Goal: Task Accomplishment & Management: Complete application form

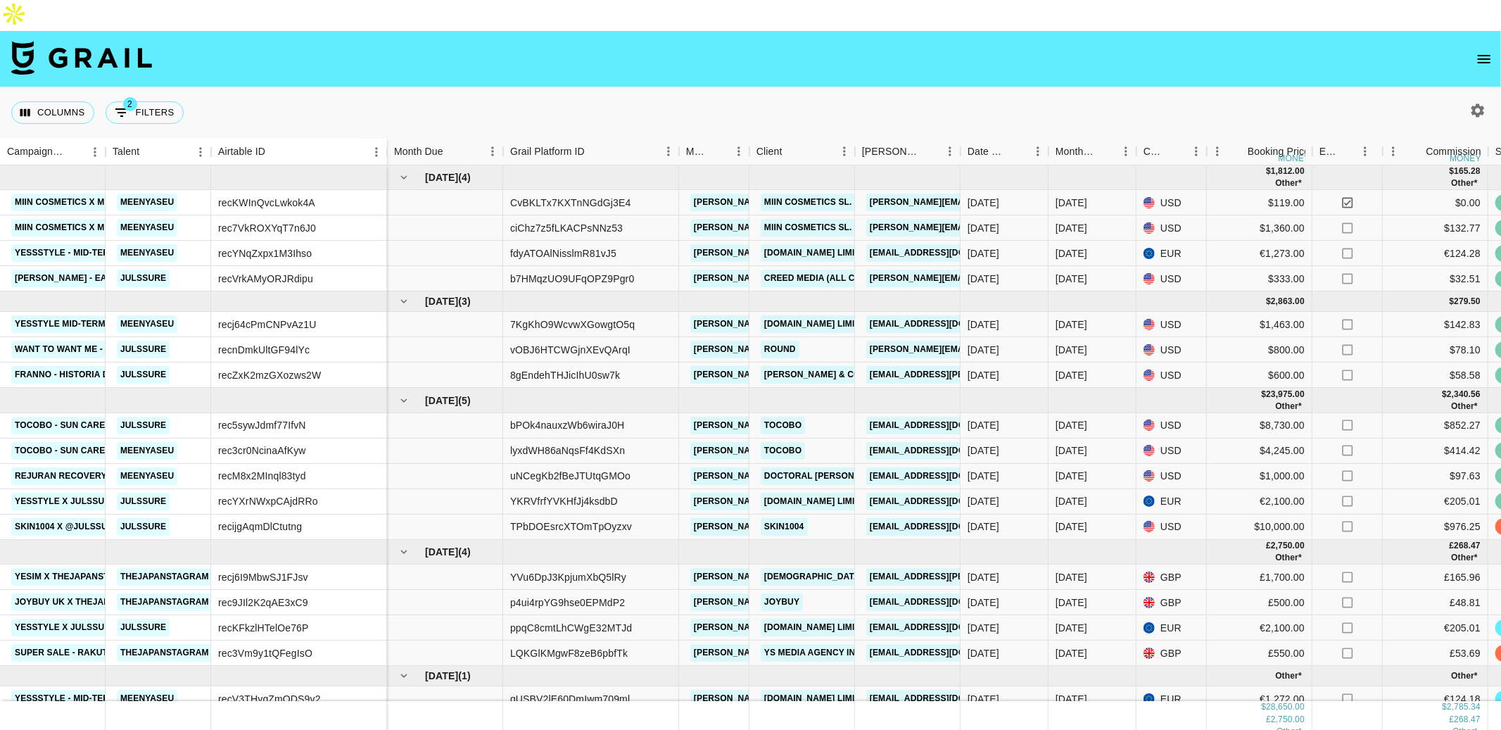
click at [1487, 51] on icon "open drawer" at bounding box center [1483, 59] width 17 height 17
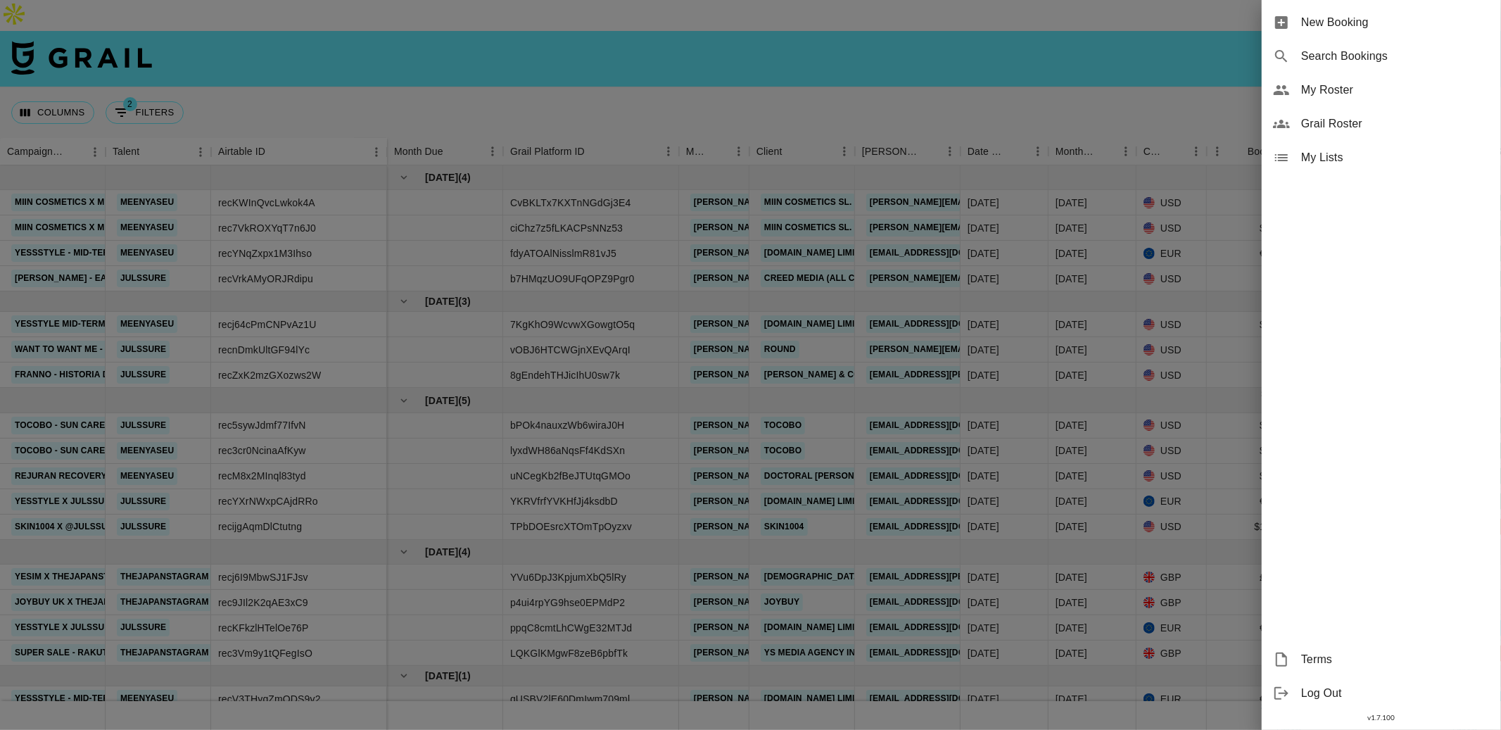
click at [1398, 120] on span "Grail Roster" at bounding box center [1395, 123] width 189 height 17
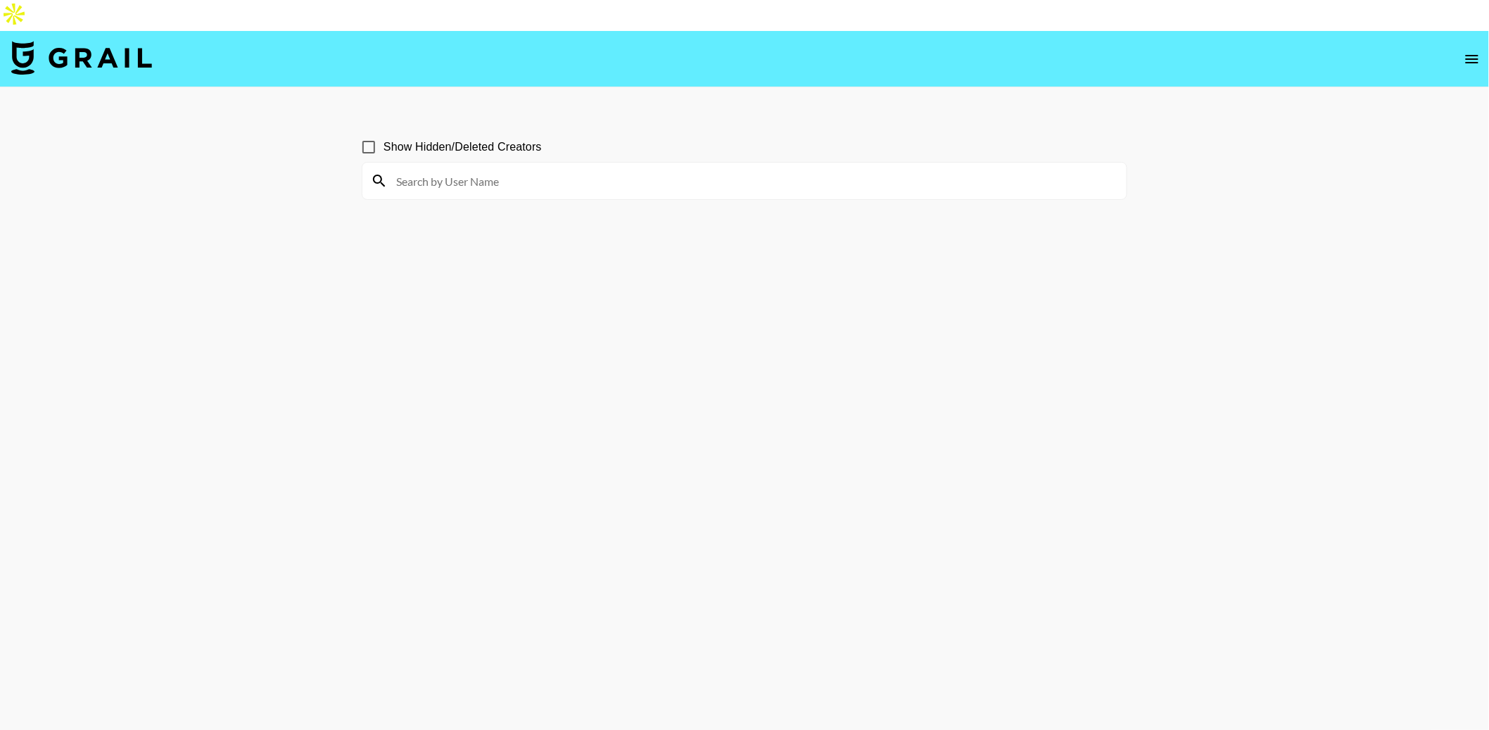
click at [1472, 51] on icon "open drawer" at bounding box center [1471, 59] width 17 height 17
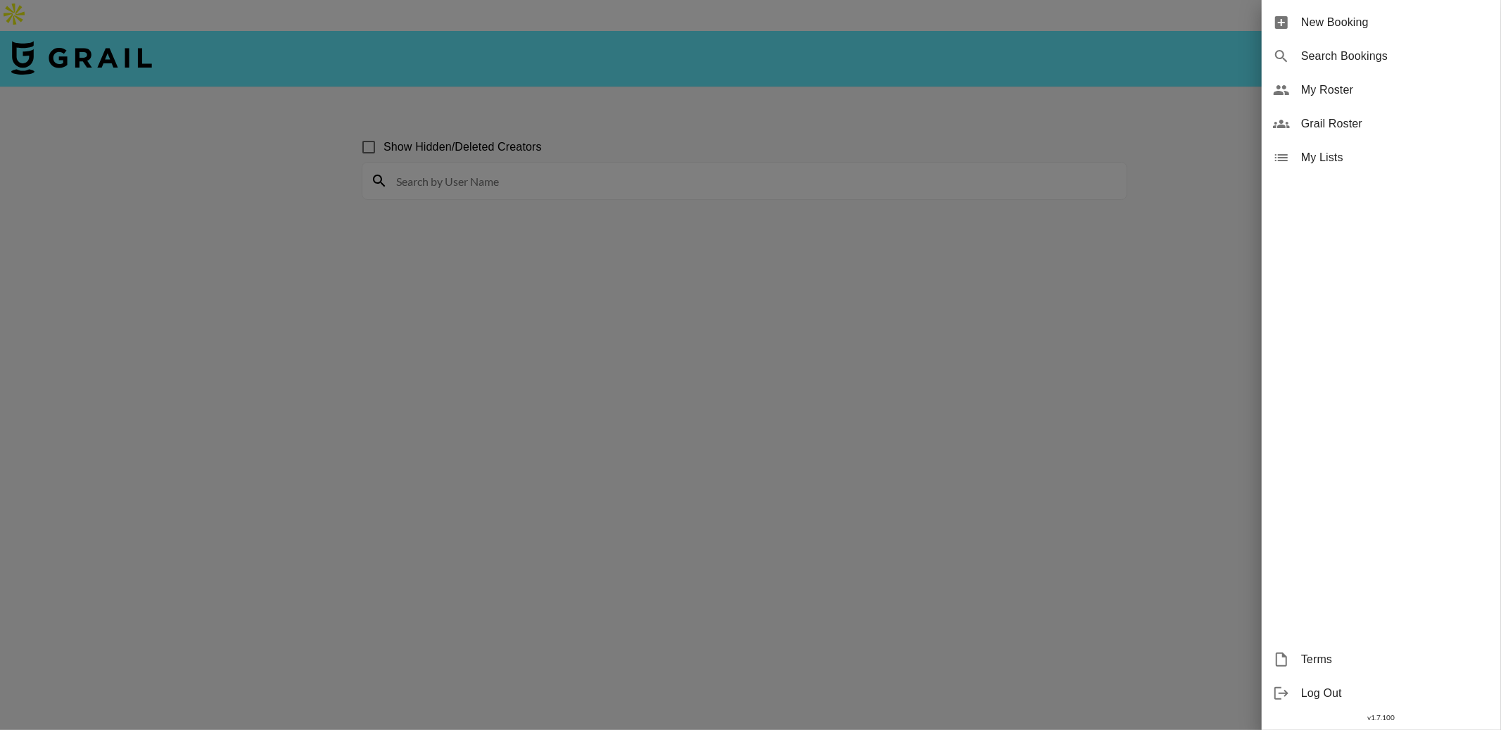
click at [1364, 153] on span "My Lists" at bounding box center [1395, 157] width 189 height 17
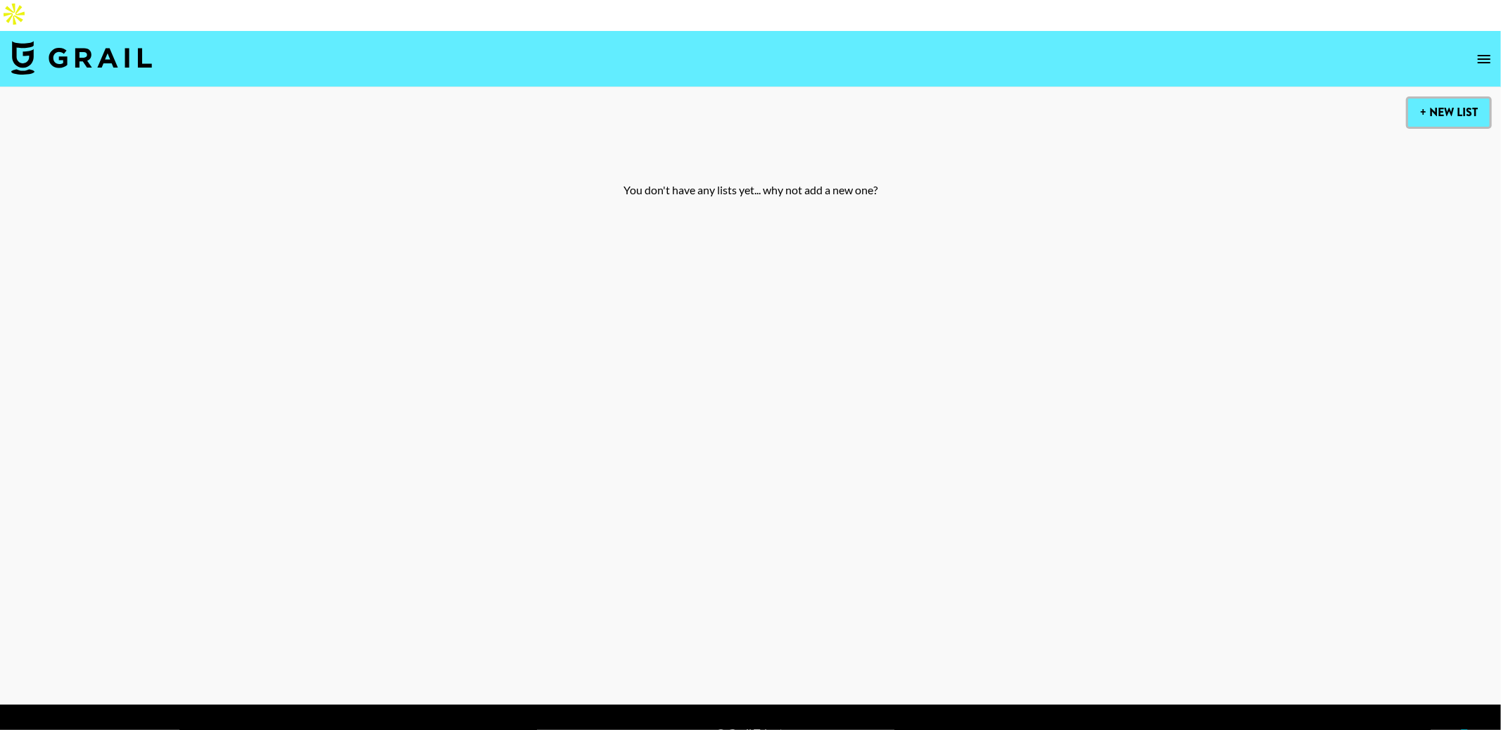
click at [1425, 98] on button "+ New List" at bounding box center [1449, 112] width 82 height 28
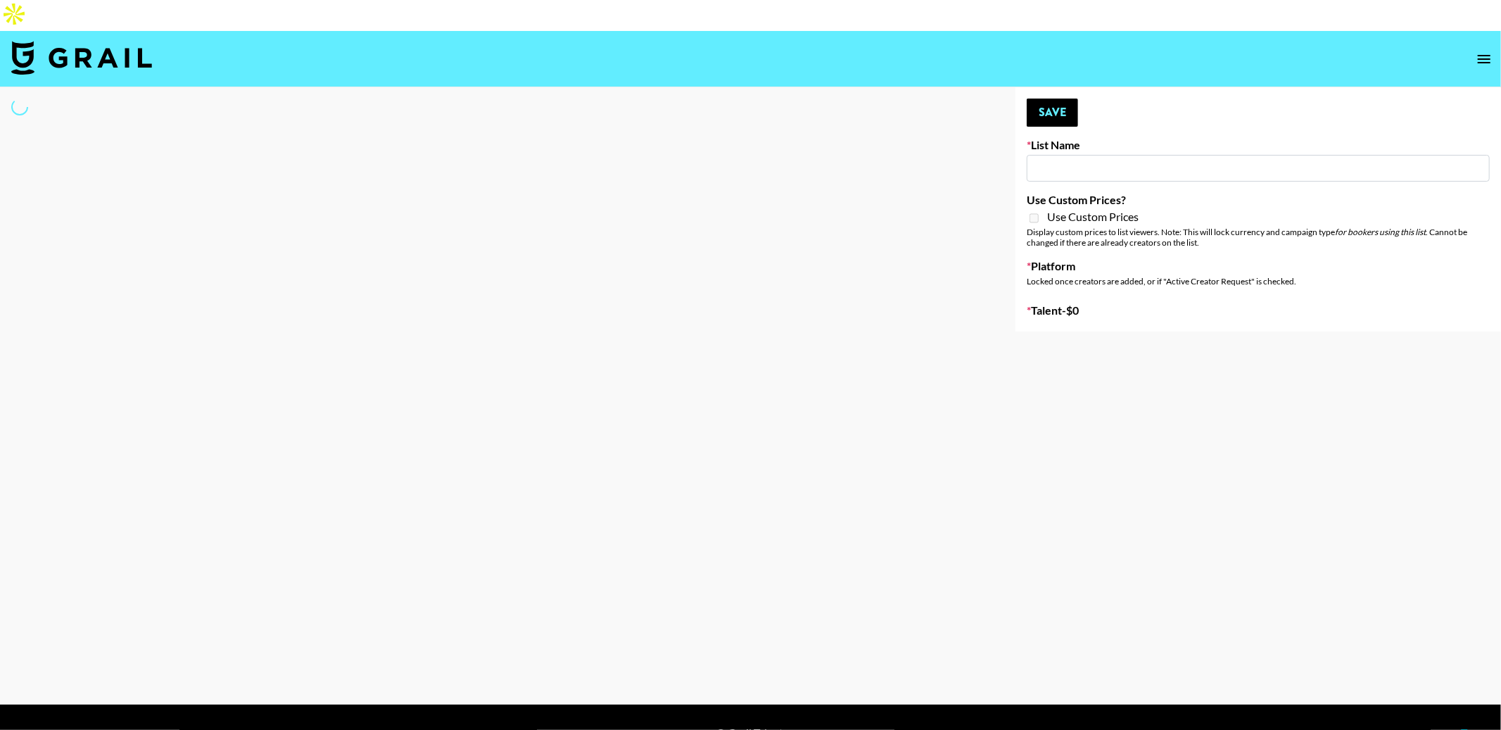
click at [650, 188] on div at bounding box center [496, 209] width 993 height 244
type input "New List"
select select "Song"
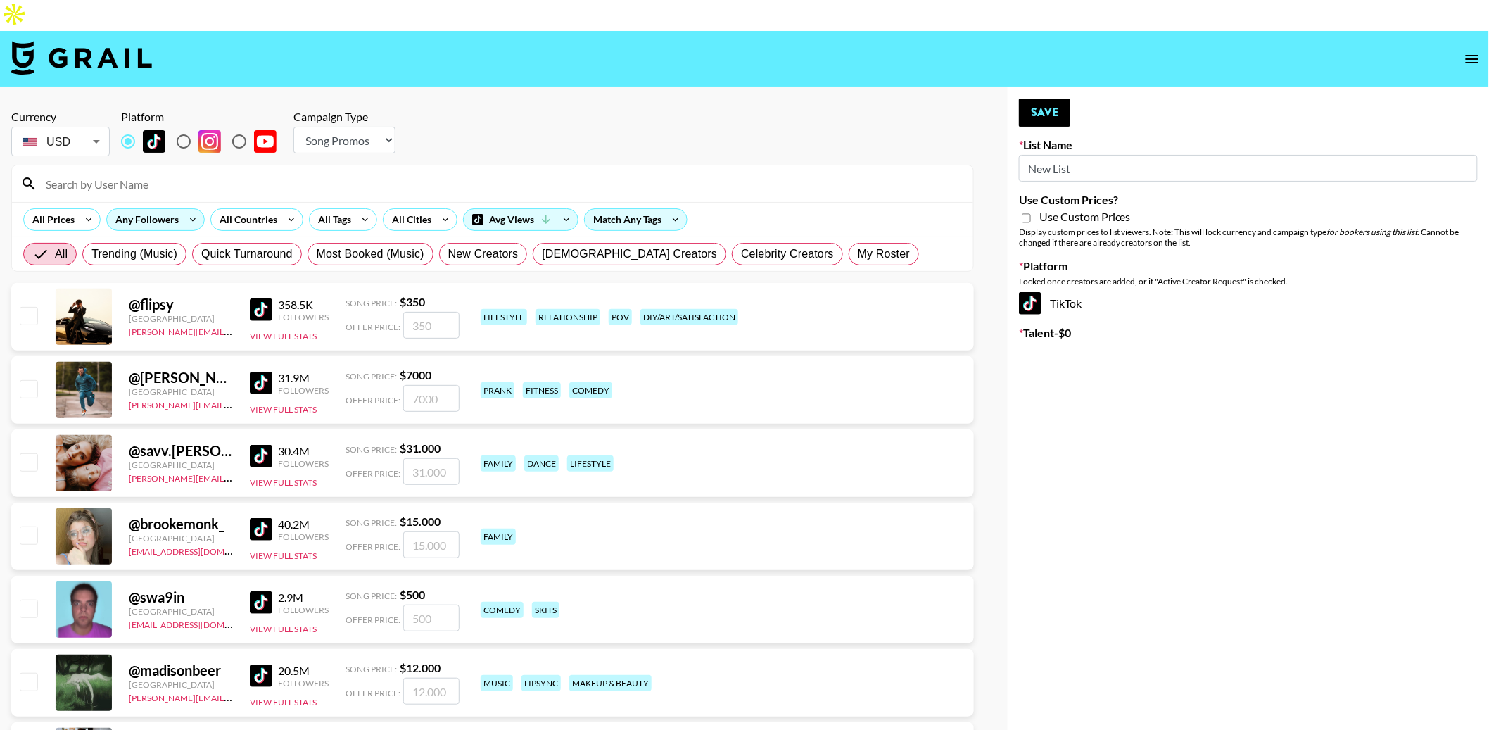
click at [171, 209] on div "Any Followers" at bounding box center [144, 219] width 75 height 21
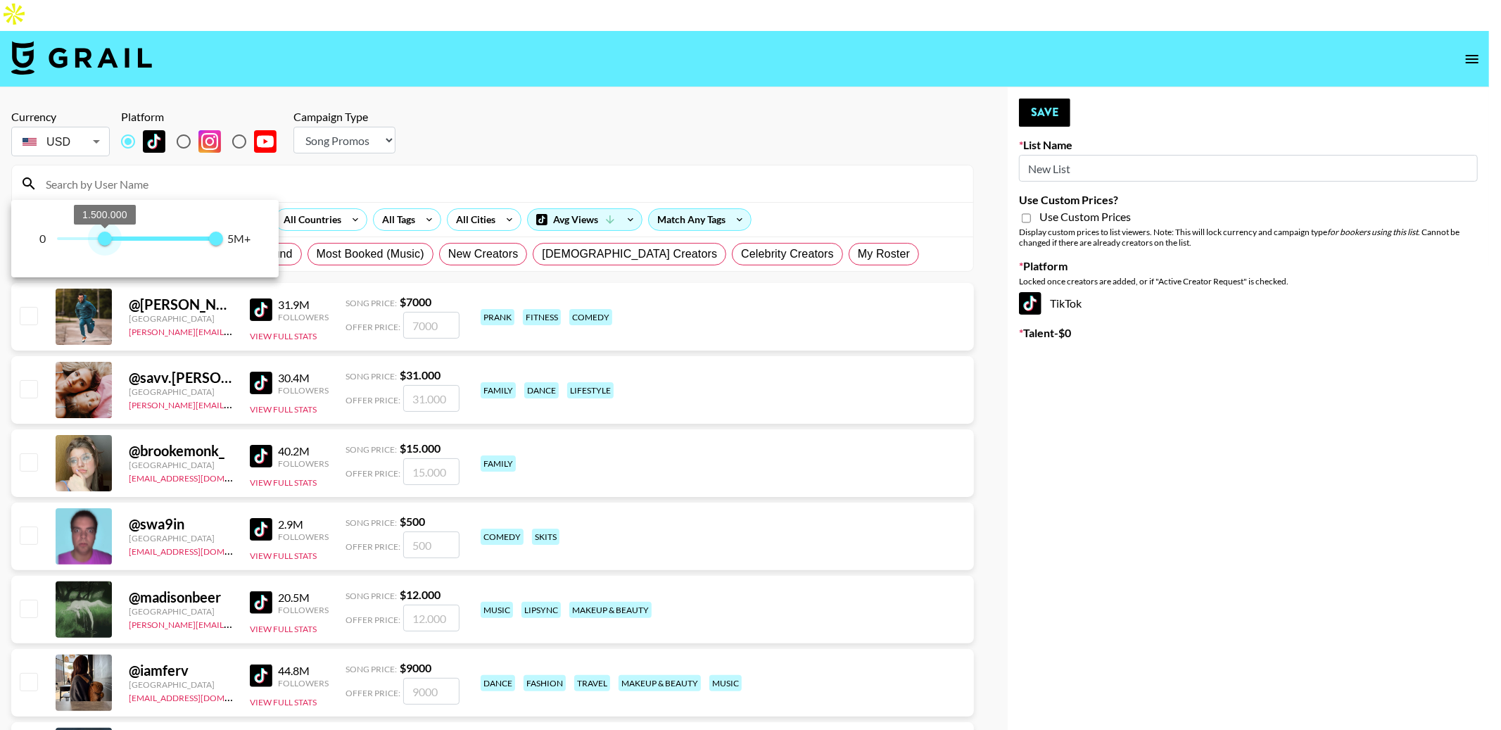
type input "1400000"
drag, startPoint x: 57, startPoint y: 240, endPoint x: 101, endPoint y: 241, distance: 43.6
click at [101, 241] on span "1.400.000" at bounding box center [101, 238] width 14 height 14
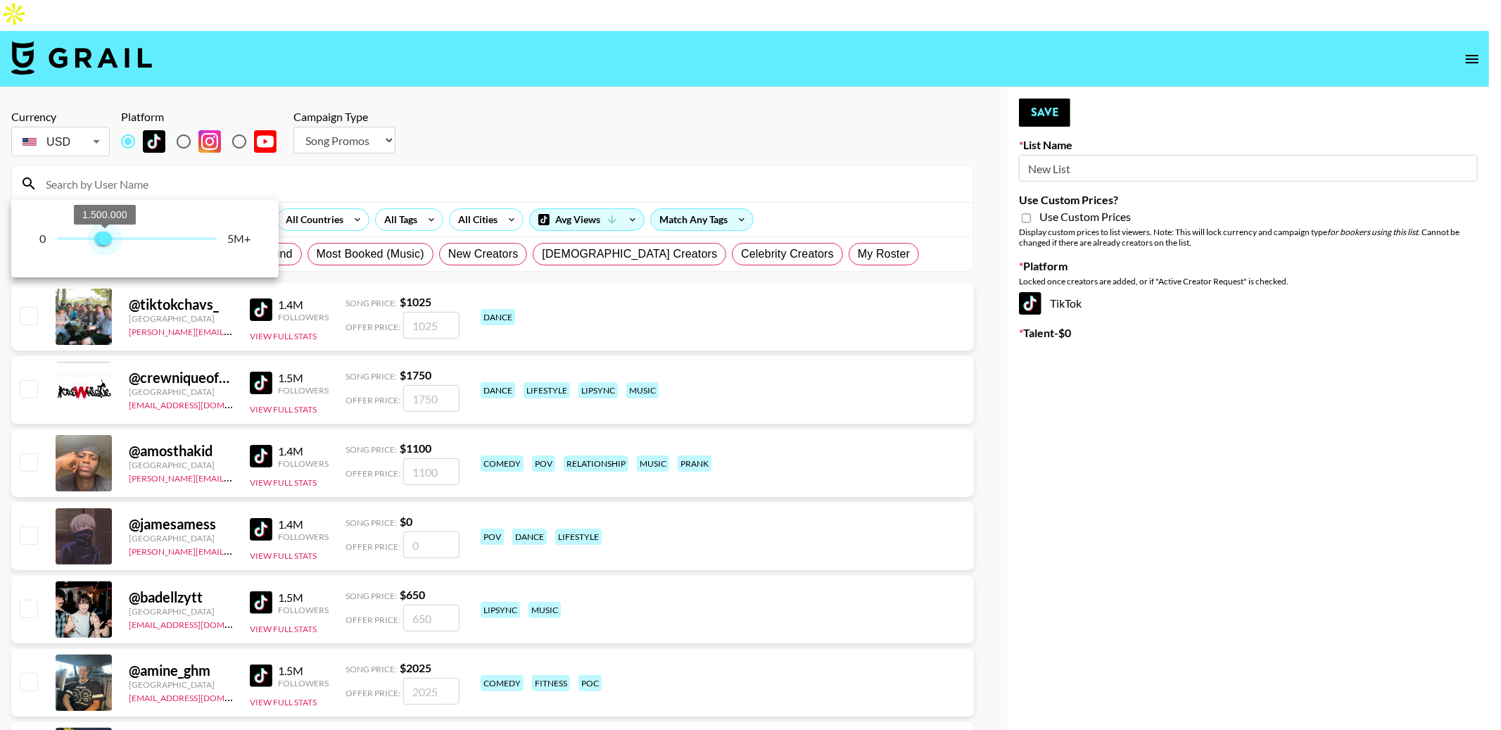
drag, startPoint x: 217, startPoint y: 240, endPoint x: 120, endPoint y: 241, distance: 97.8
click at [112, 241] on span "1.500.000" at bounding box center [105, 238] width 14 height 14
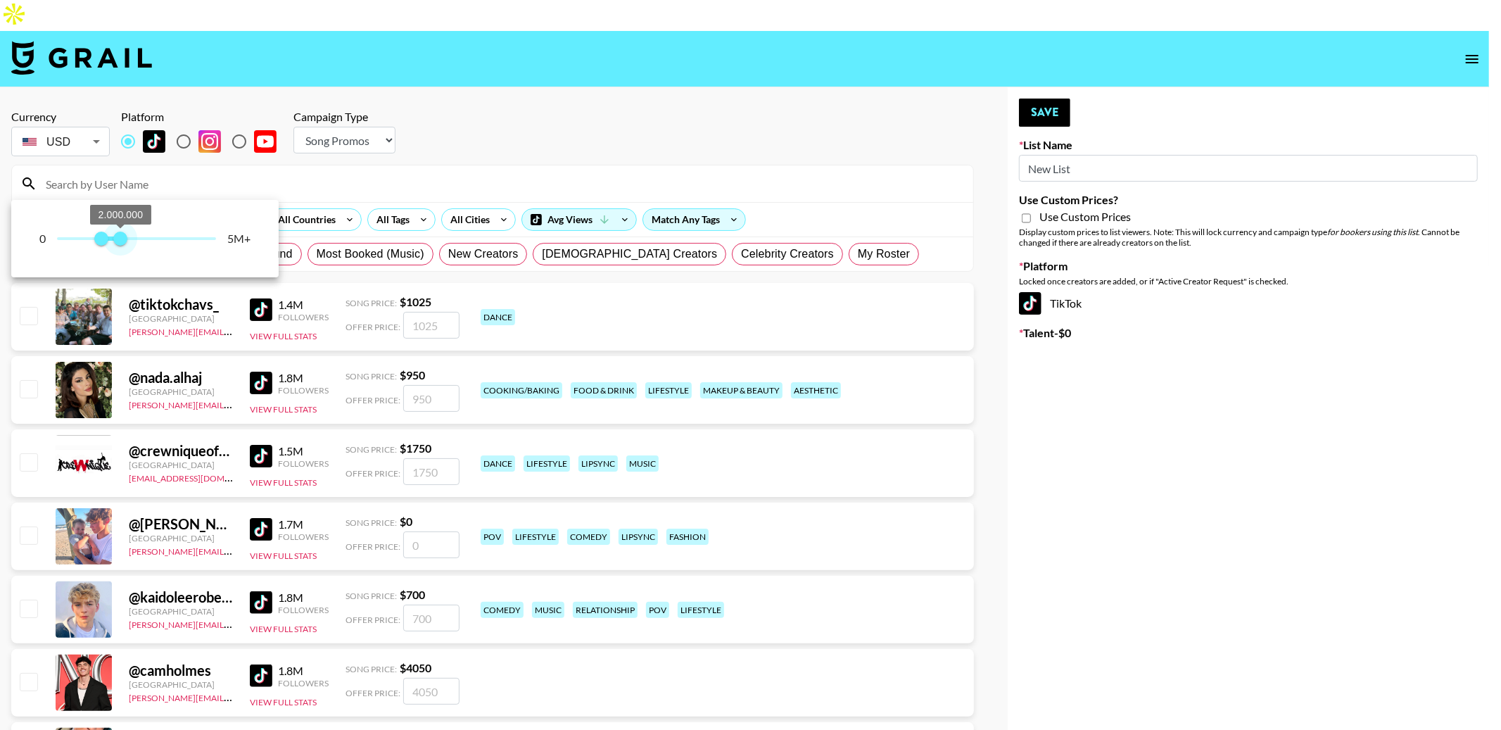
type input "2000000"
type input "1200000"
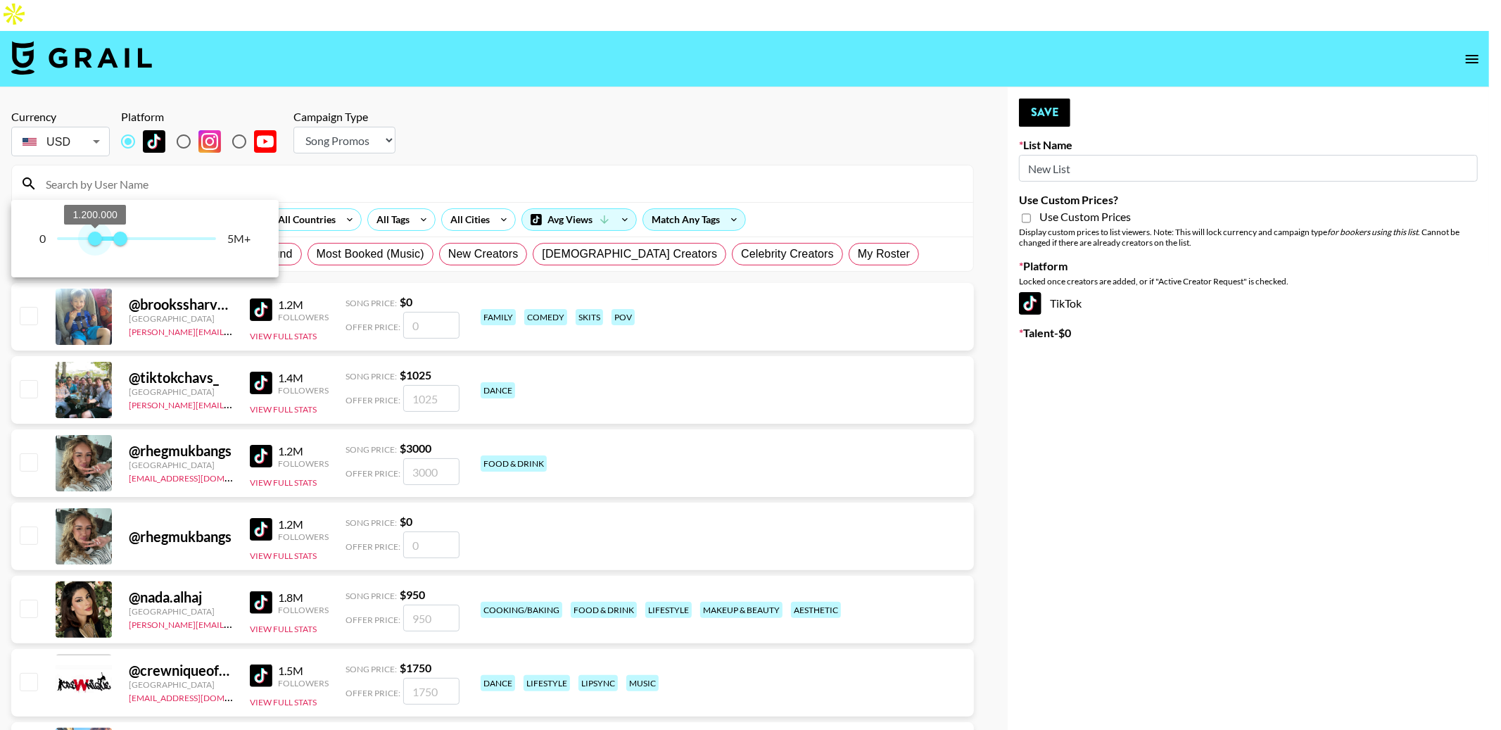
click at [96, 241] on span "1.200.000" at bounding box center [95, 238] width 14 height 14
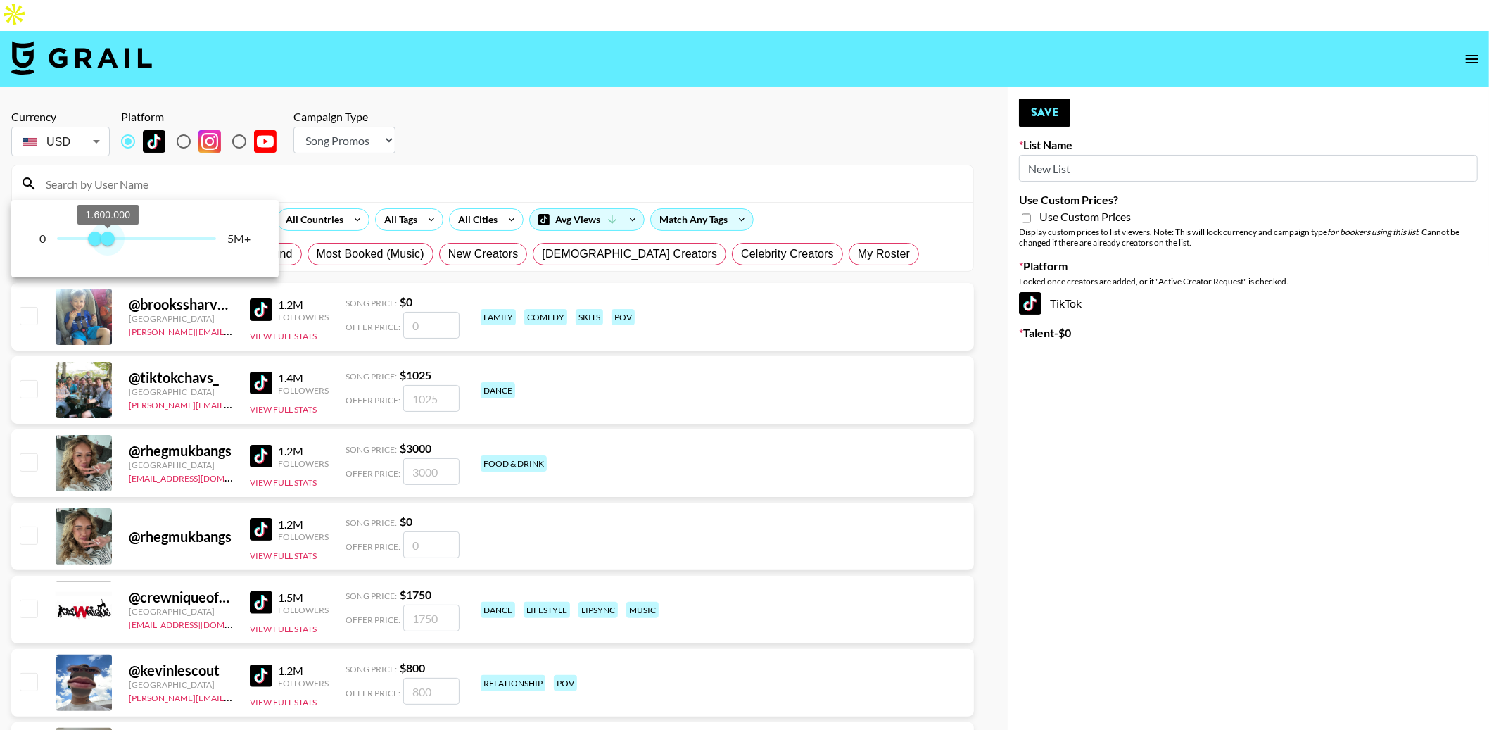
type input "1500000"
drag, startPoint x: 124, startPoint y: 240, endPoint x: 106, endPoint y: 241, distance: 18.3
click at [106, 241] on span "1.500.000" at bounding box center [105, 238] width 14 height 14
click at [455, 123] on div at bounding box center [750, 365] width 1501 height 730
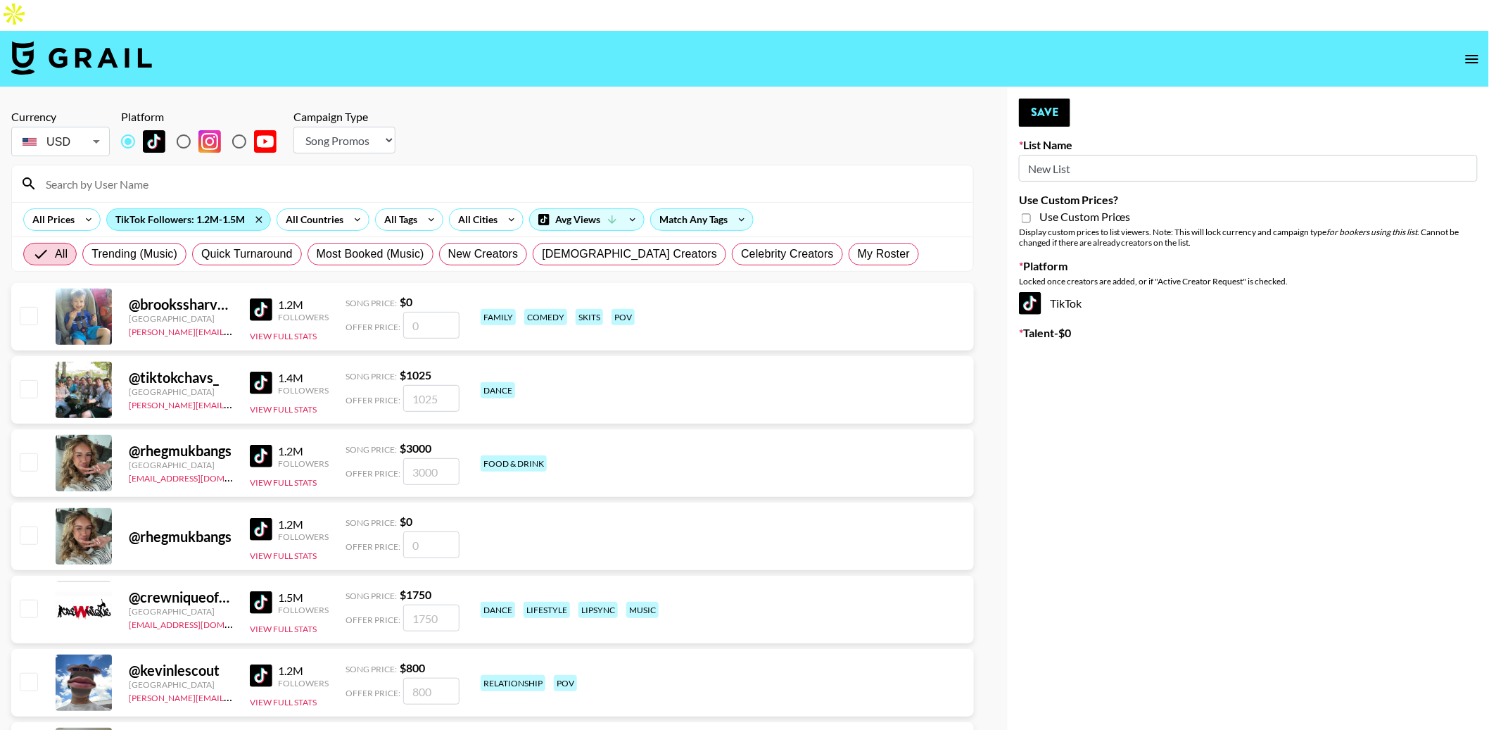
click at [165, 209] on div "TikTok Followers: 1.2M-1.5M" at bounding box center [188, 219] width 163 height 21
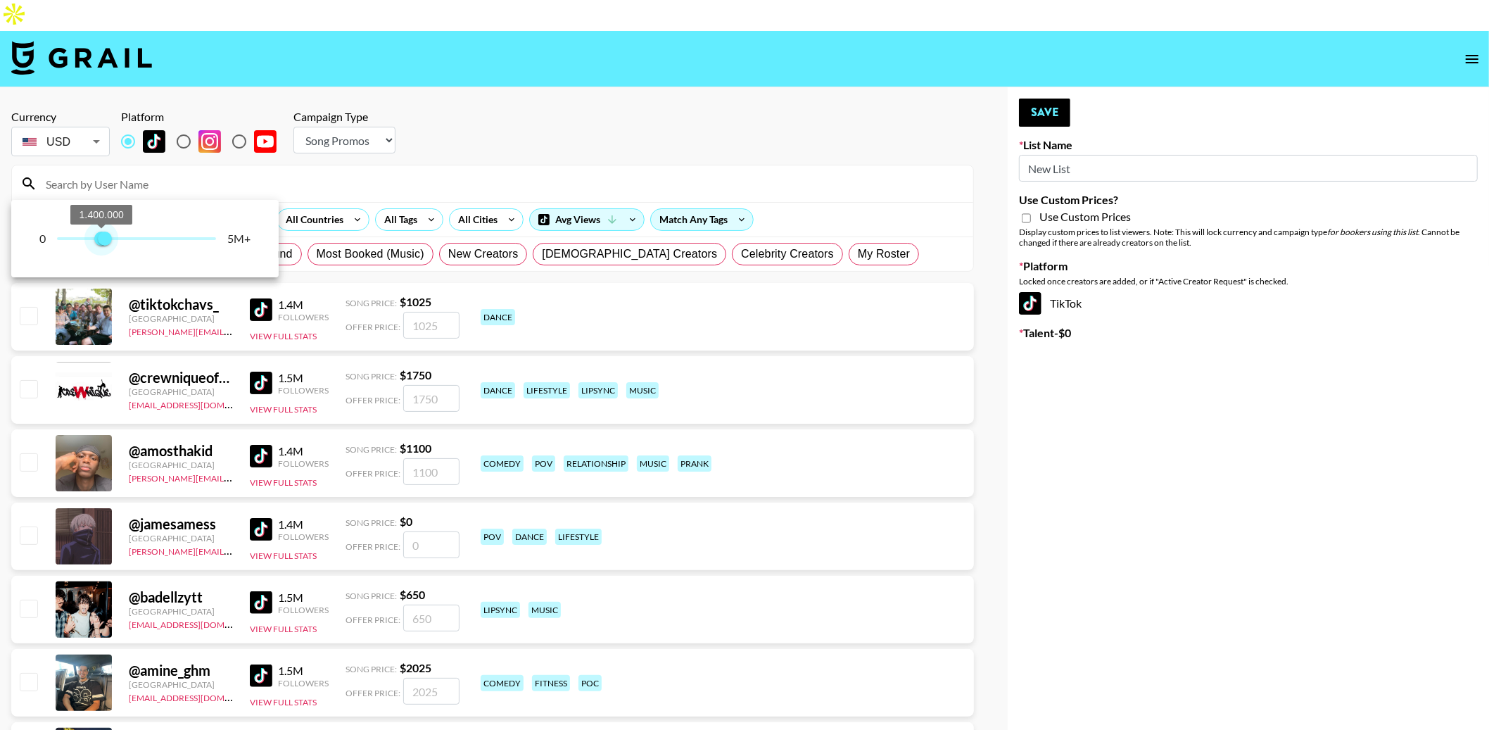
type input "1300000"
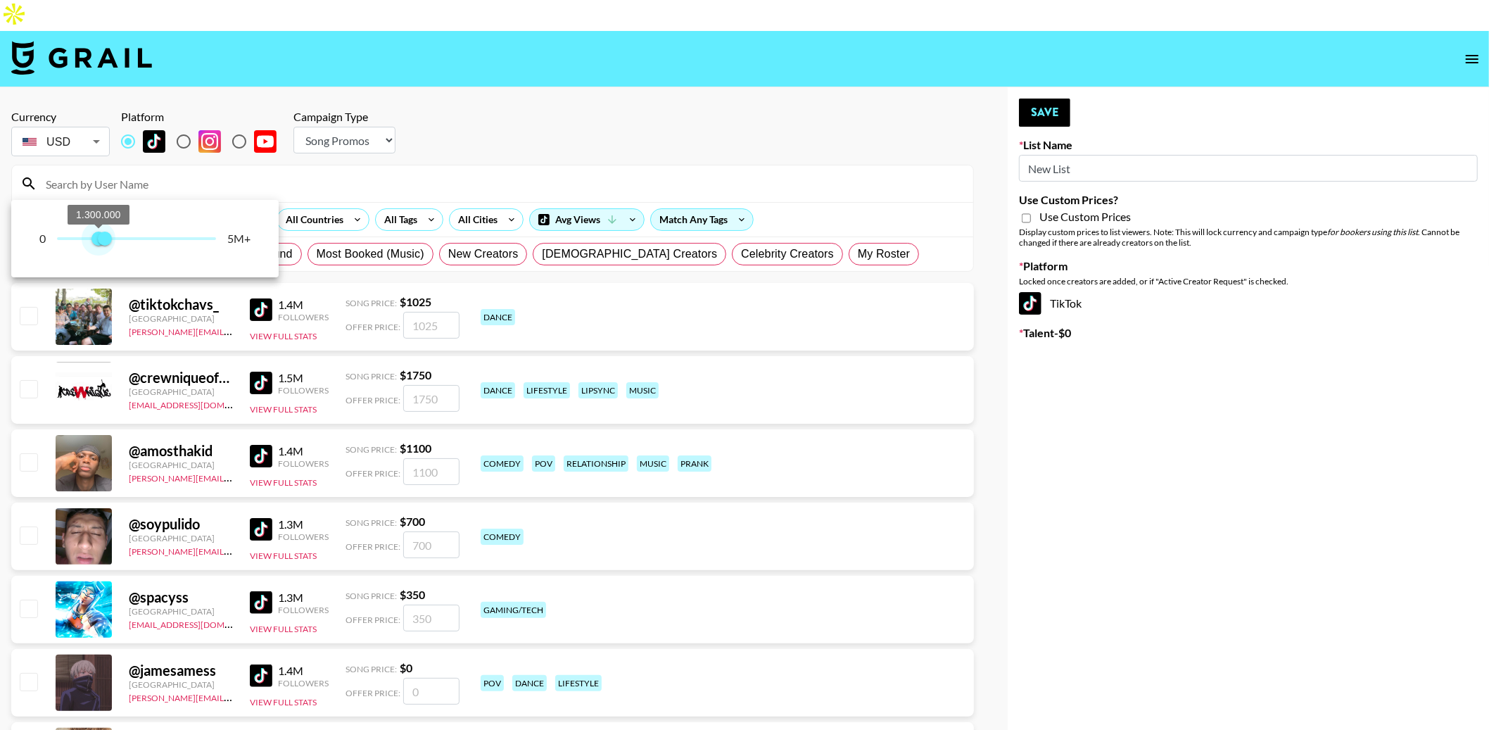
drag, startPoint x: 92, startPoint y: 243, endPoint x: 100, endPoint y: 244, distance: 7.9
click at [100, 244] on span "1.300.000 1.500.000" at bounding box center [136, 238] width 159 height 21
click at [388, 127] on div at bounding box center [750, 365] width 1501 height 730
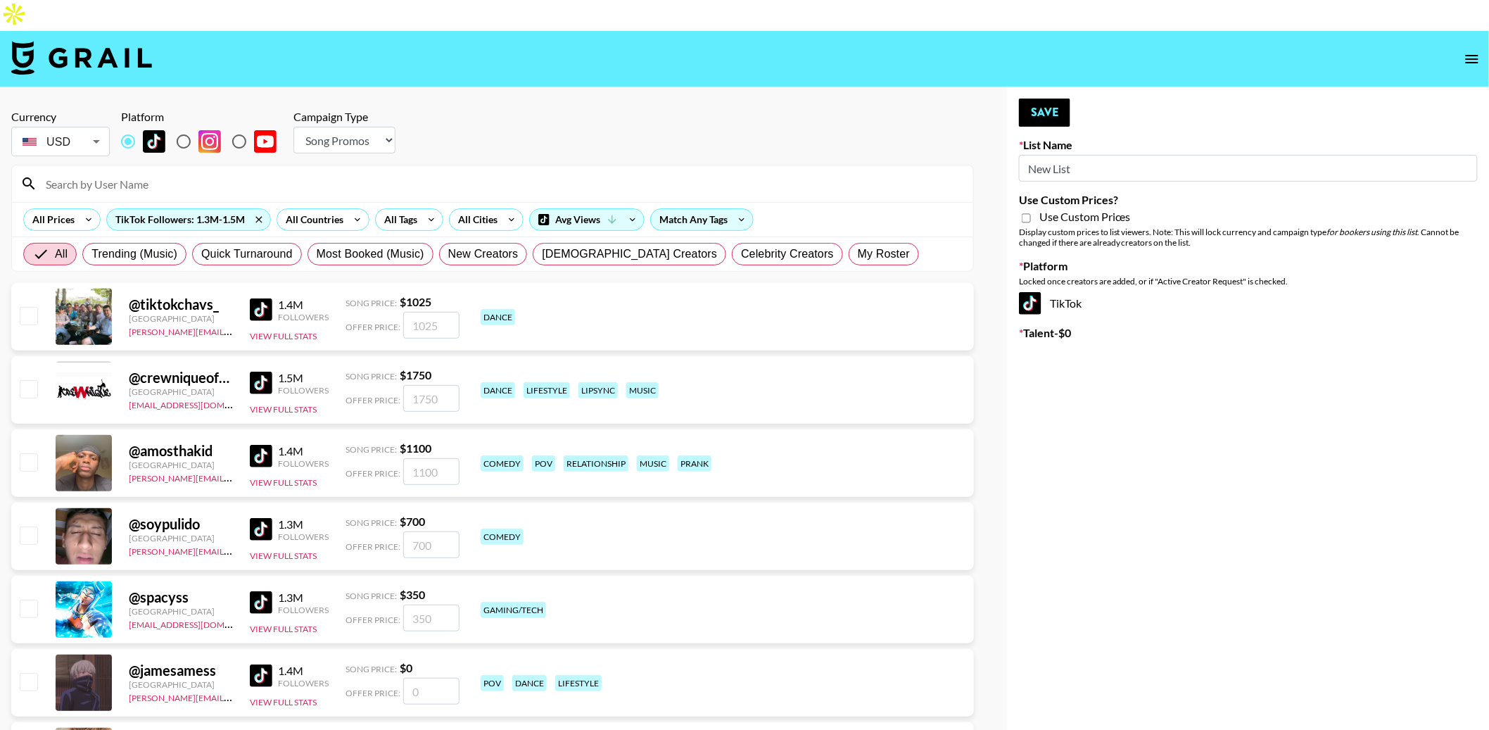
click at [378, 127] on select "Choose Type... Song Promos Brand Promos" at bounding box center [344, 140] width 102 height 27
select select "Brand"
click at [293, 127] on select "Choose Type... Song Promos Brand Promos" at bounding box center [344, 140] width 102 height 27
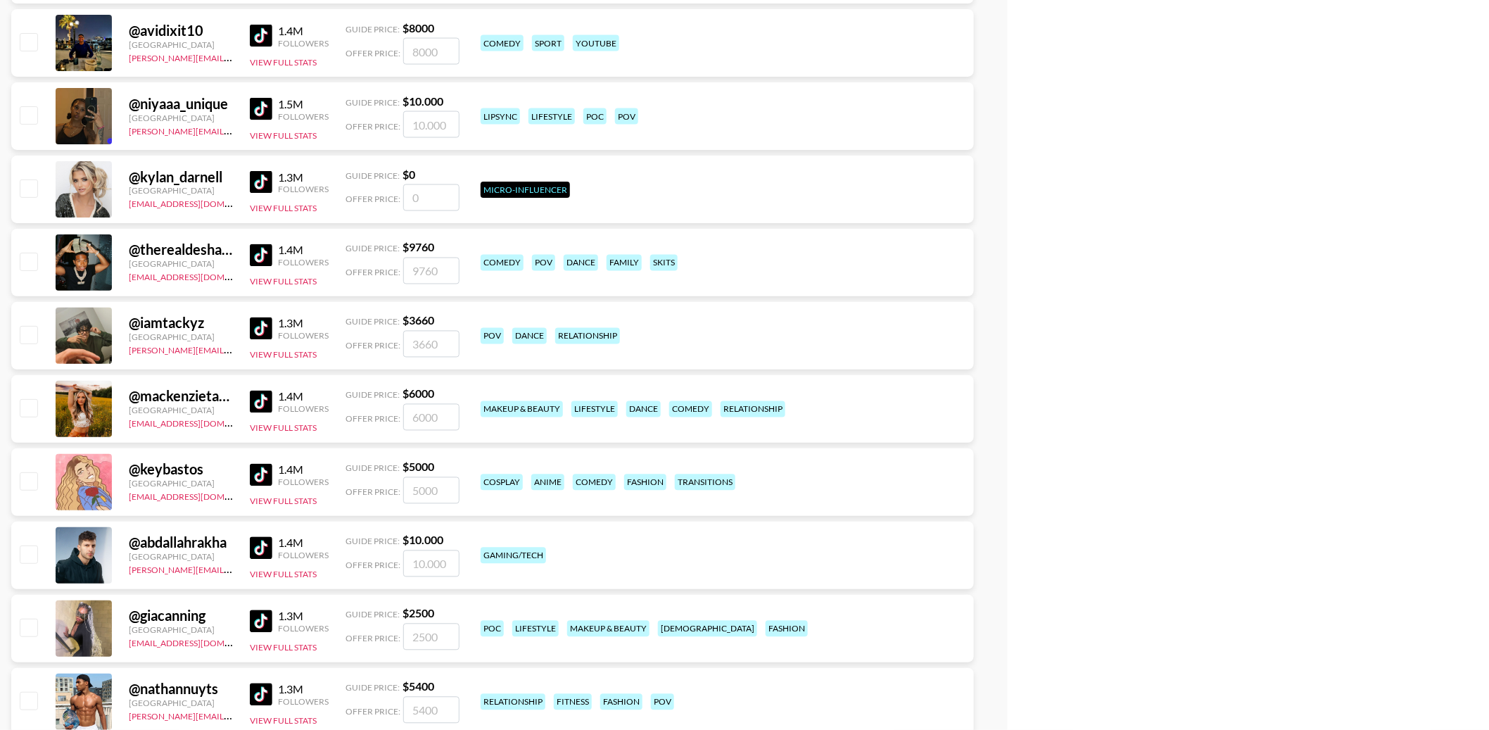
scroll to position [933, 0]
click at [285, 243] on div "1.4M" at bounding box center [303, 250] width 51 height 14
click at [188, 241] on div "@ therealdeshaefrost" at bounding box center [181, 250] width 104 height 18
click at [255, 243] on img at bounding box center [261, 254] width 23 height 23
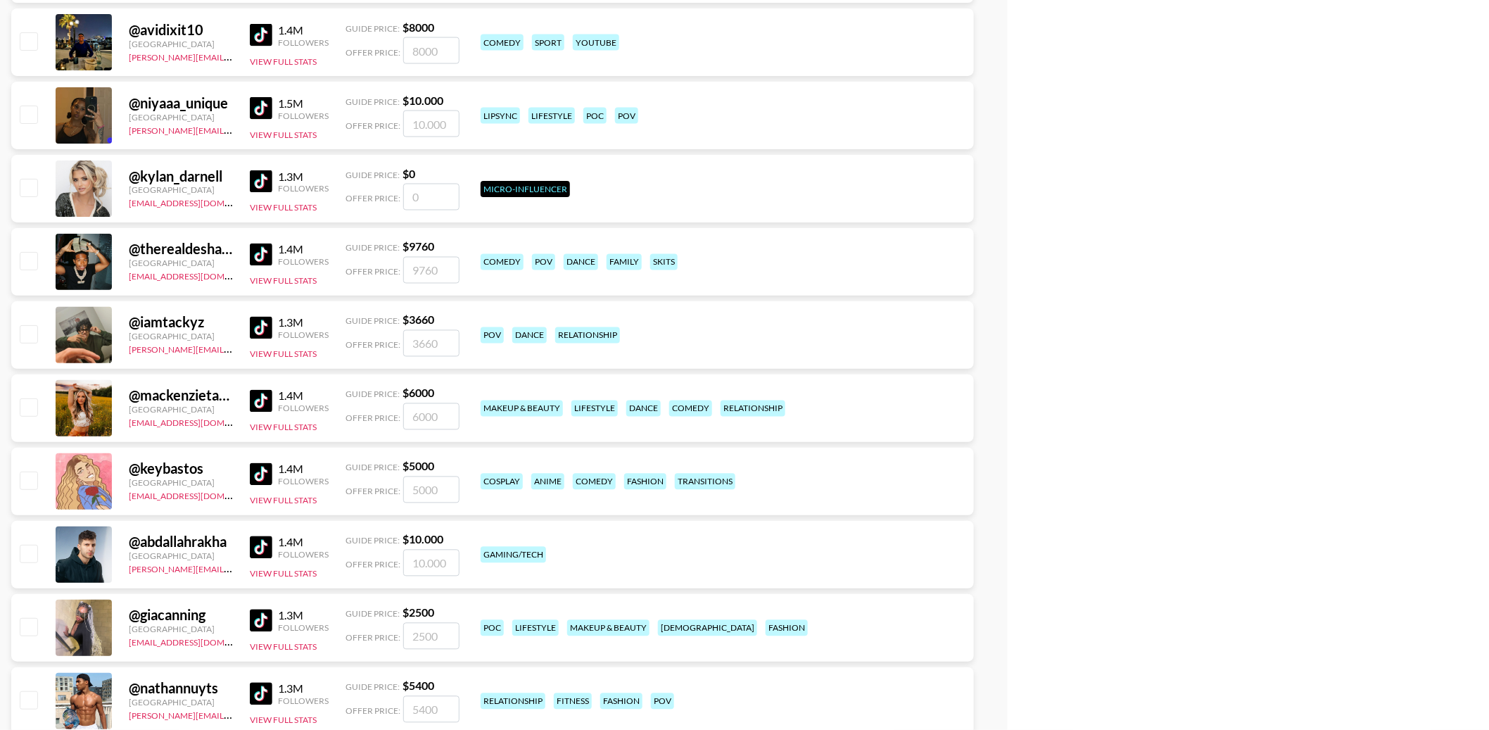
click at [454, 301] on div "@ iamtackyz United States felipe@grail-talent.com 1.3M Followers View Full Stat…" at bounding box center [492, 335] width 962 height 68
click at [260, 390] on img at bounding box center [261, 401] width 23 height 23
click at [667, 323] on div "pov dance relationship" at bounding box center [722, 335] width 492 height 25
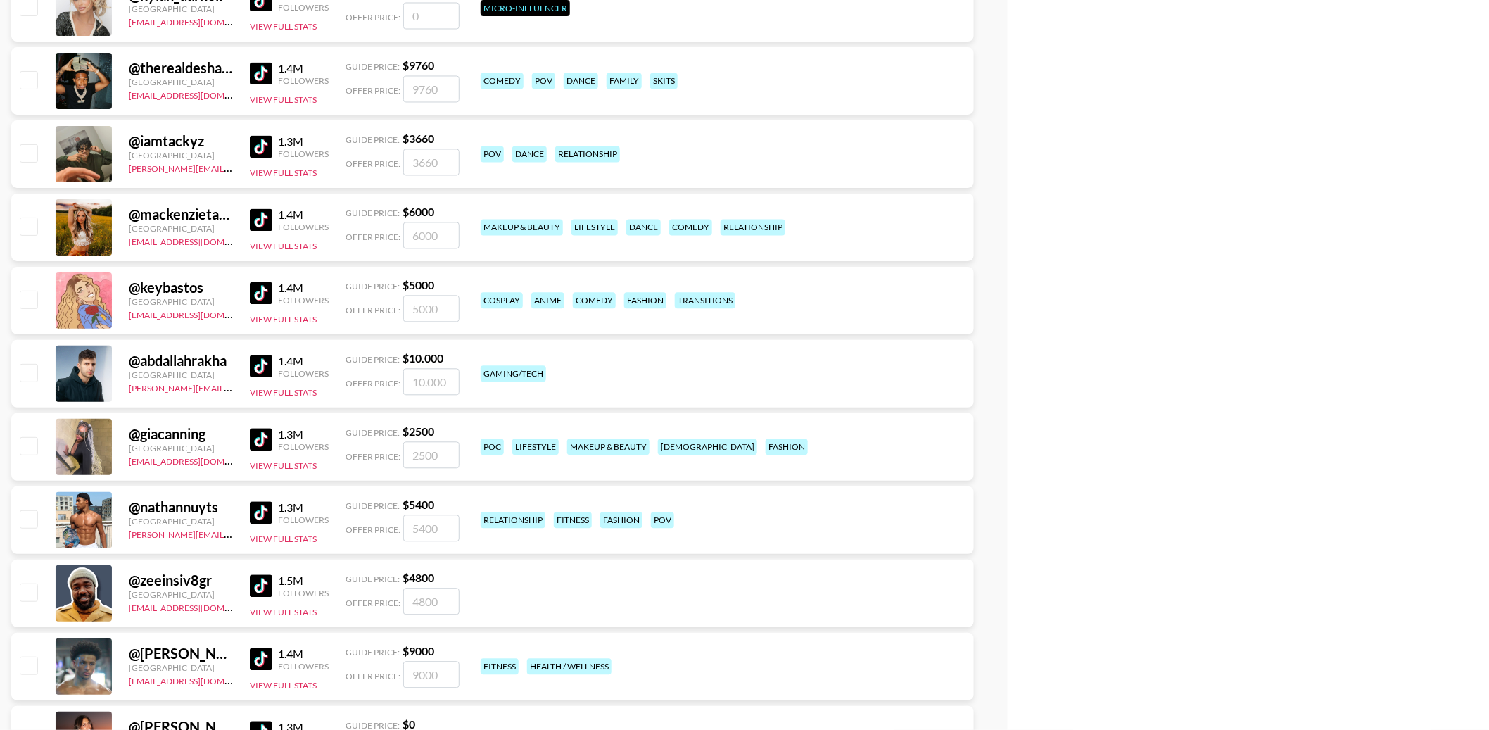
scroll to position [1124, 0]
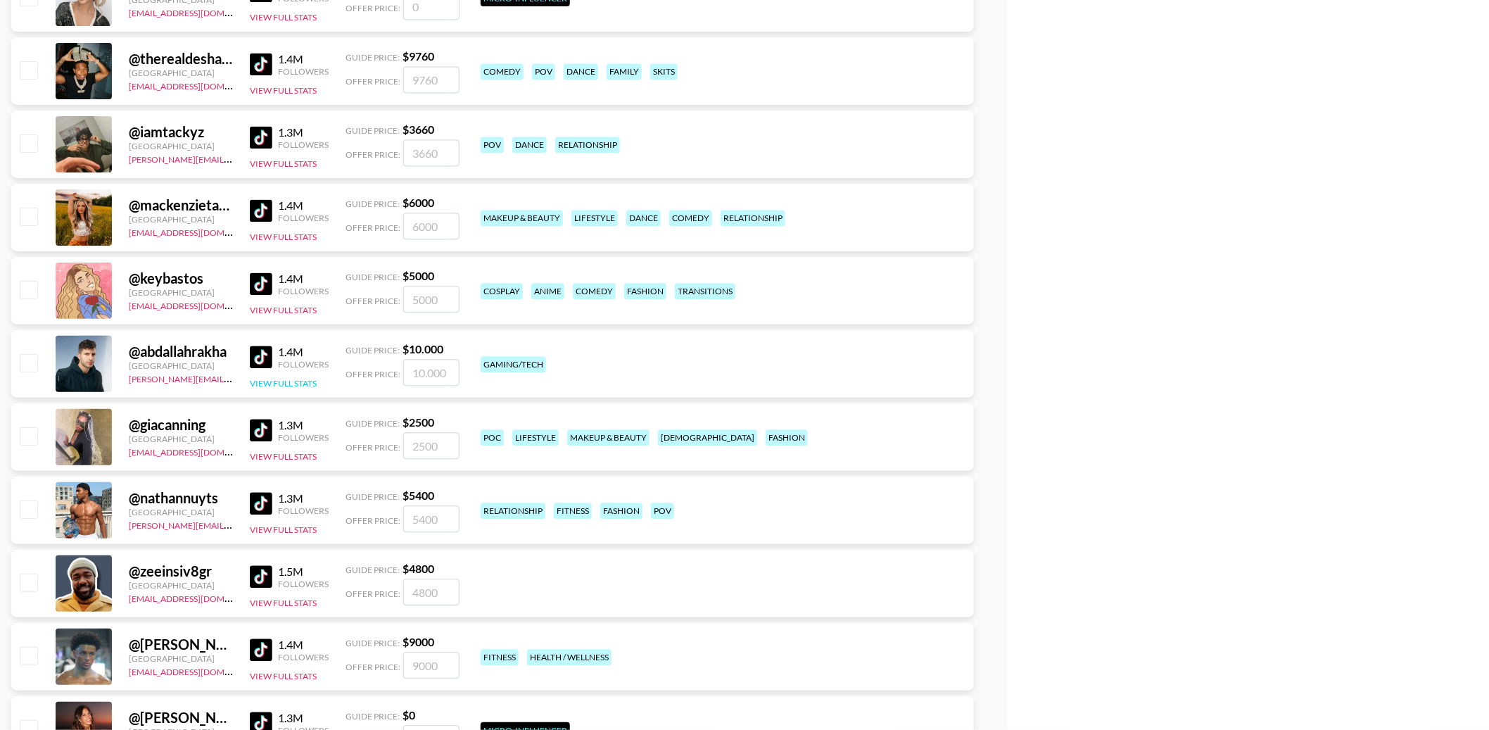
click at [290, 378] on button "View Full Stats" at bounding box center [283, 383] width 67 height 11
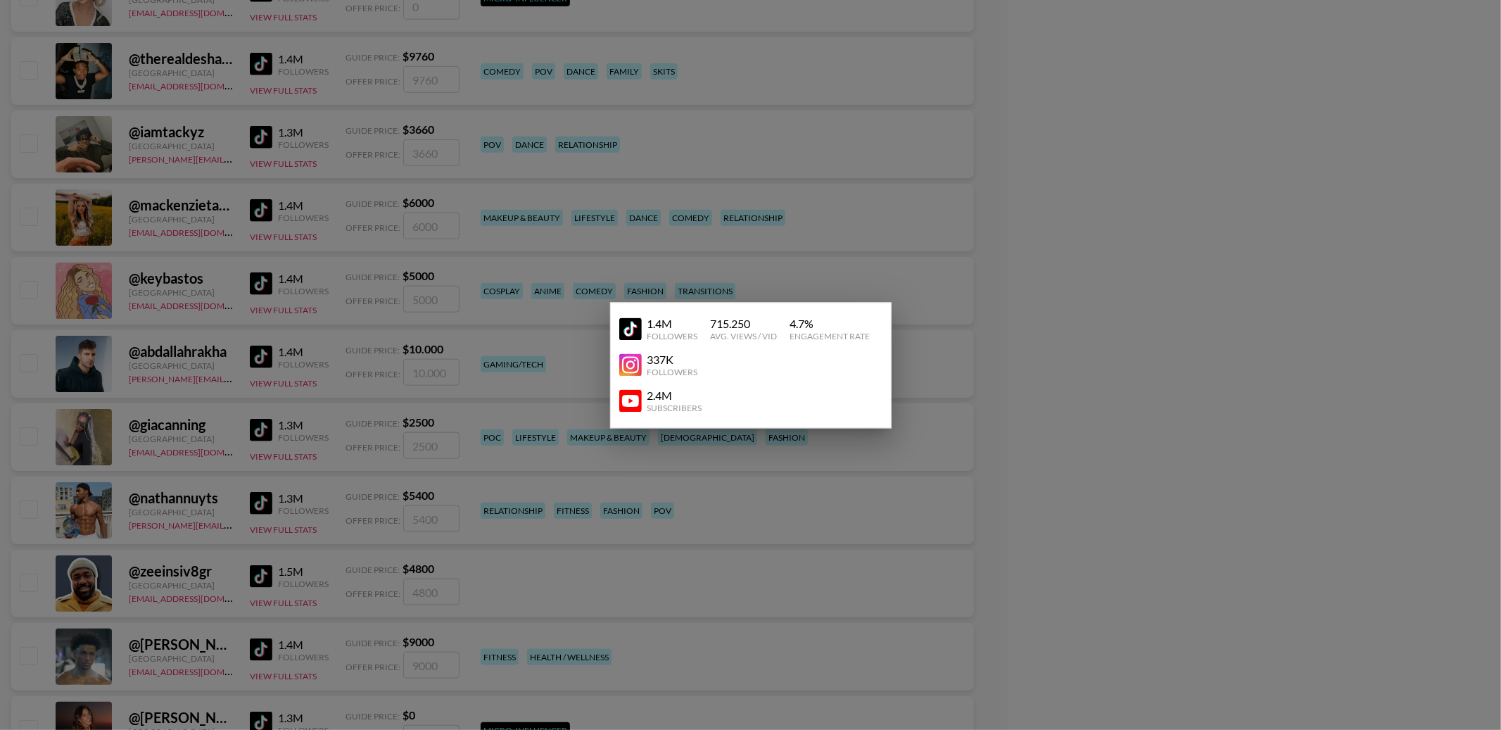
click at [216, 322] on div at bounding box center [750, 365] width 1501 height 730
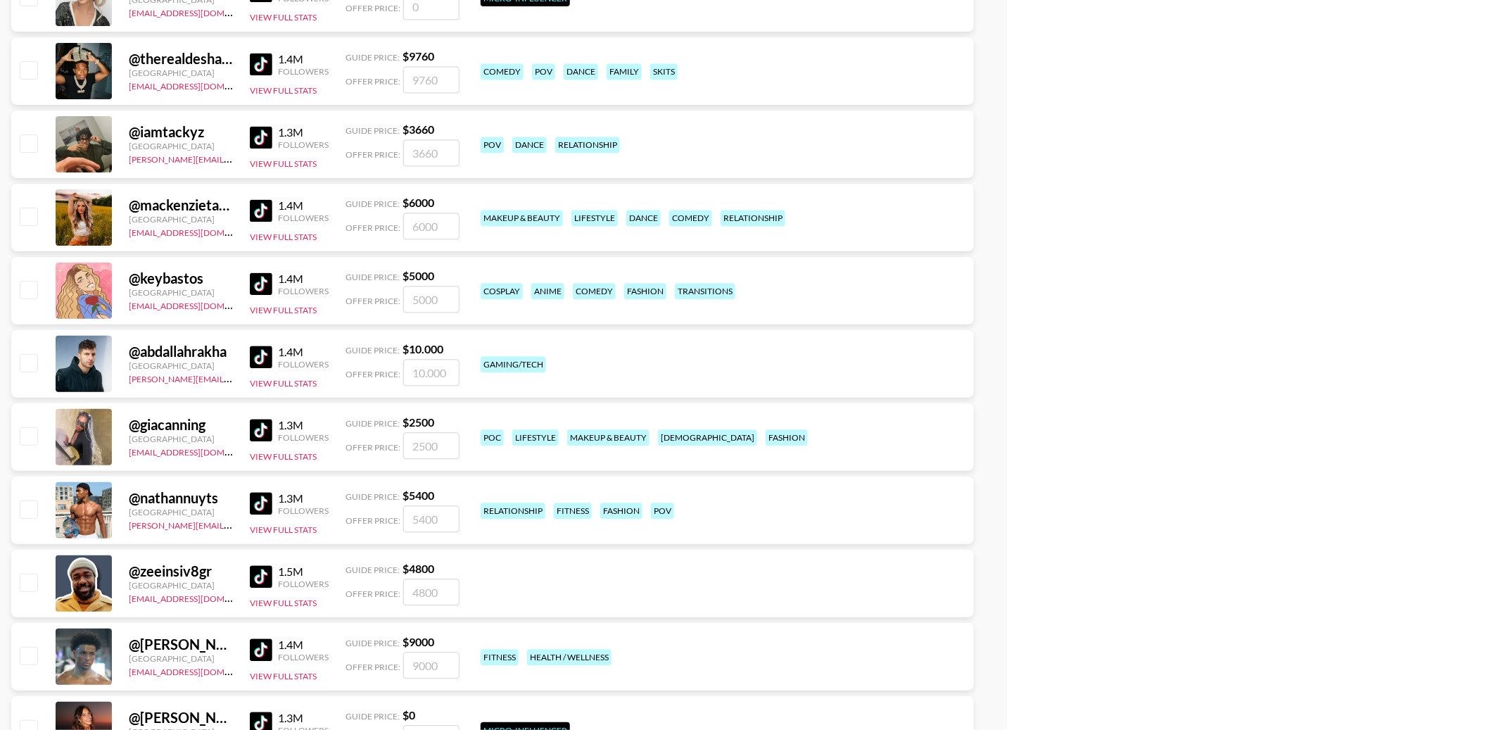
click at [265, 272] on img at bounding box center [261, 283] width 23 height 23
click at [763, 330] on div "@ abdallahrakha United Arab Emirates ahmed@grail-talent.com 1.4M Followers View…" at bounding box center [492, 364] width 962 height 68
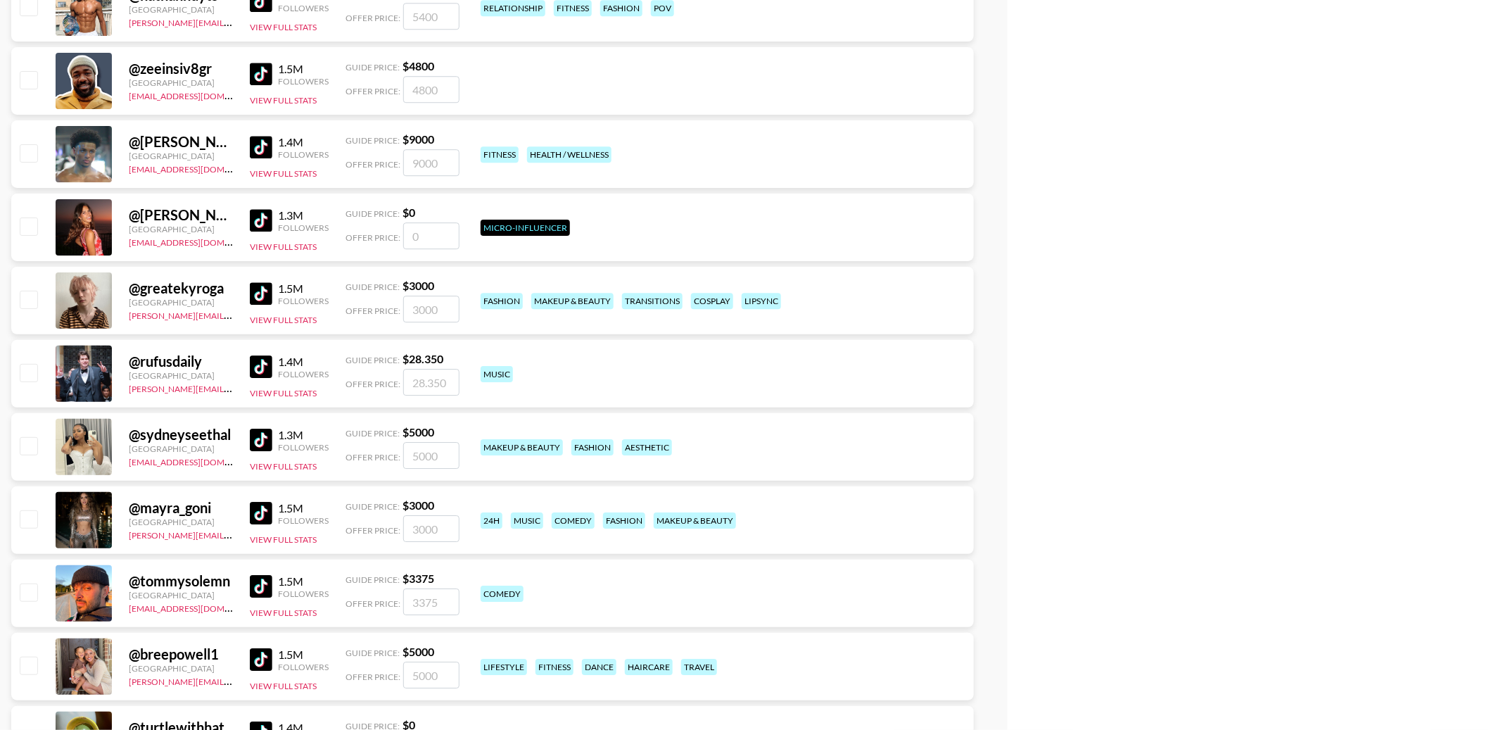
scroll to position [1628, 0]
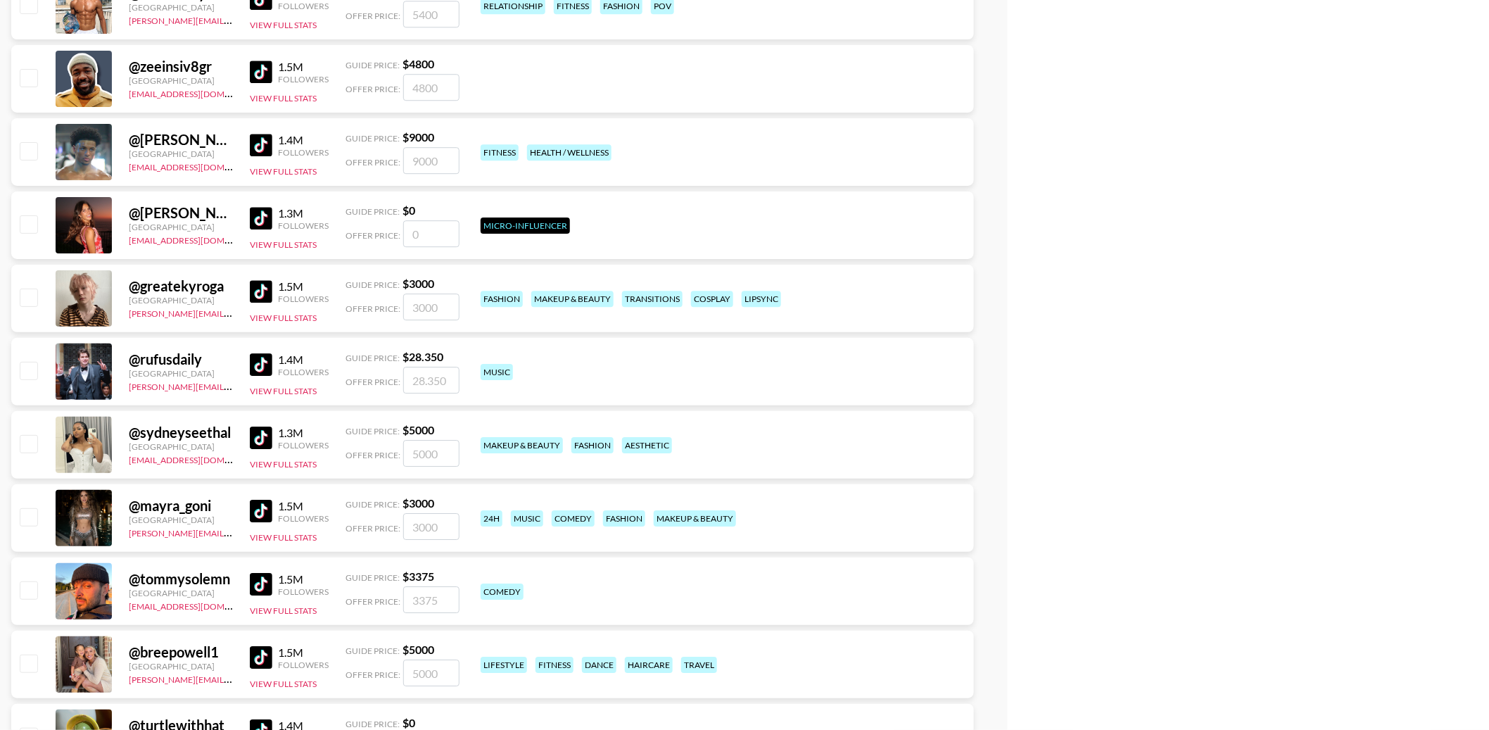
click at [263, 280] on img at bounding box center [261, 291] width 23 height 23
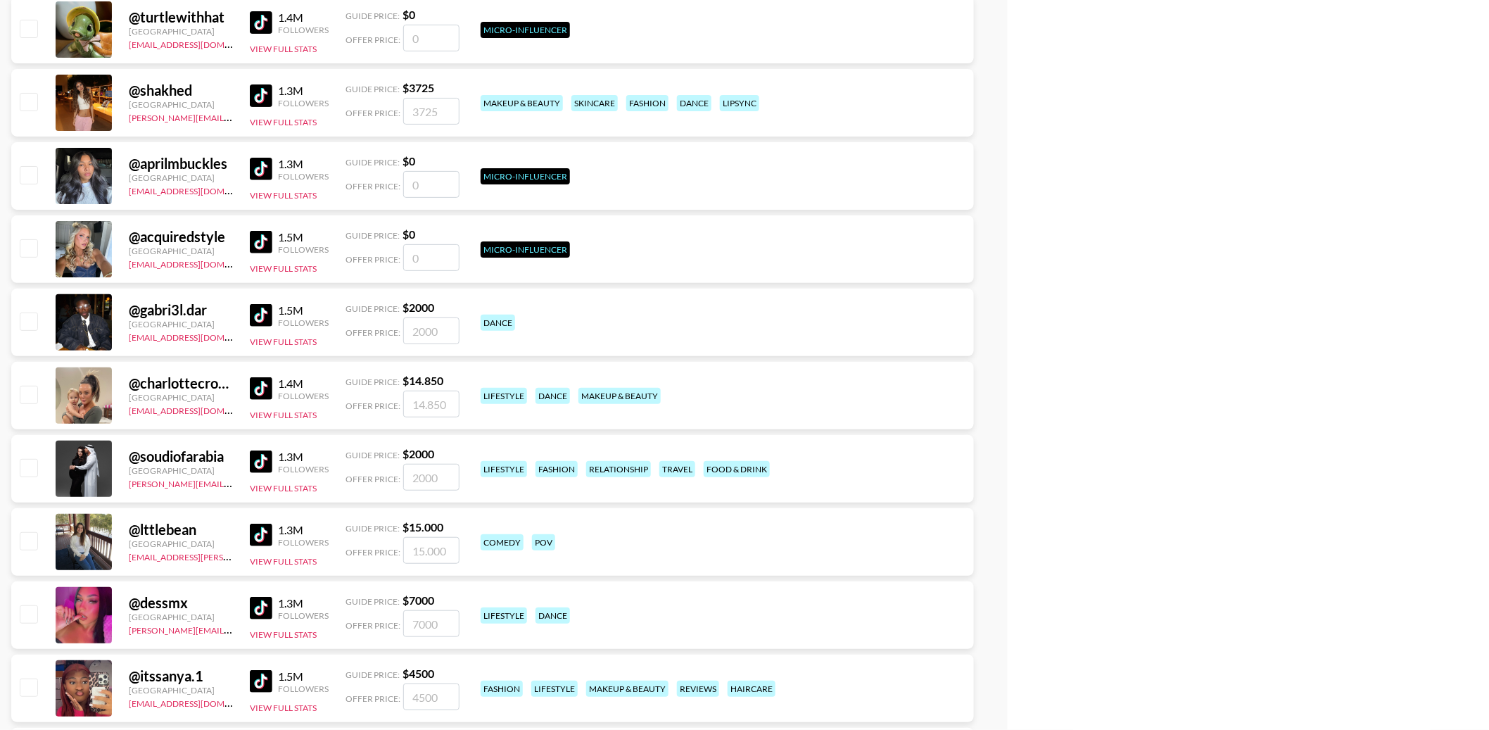
scroll to position [2341, 0]
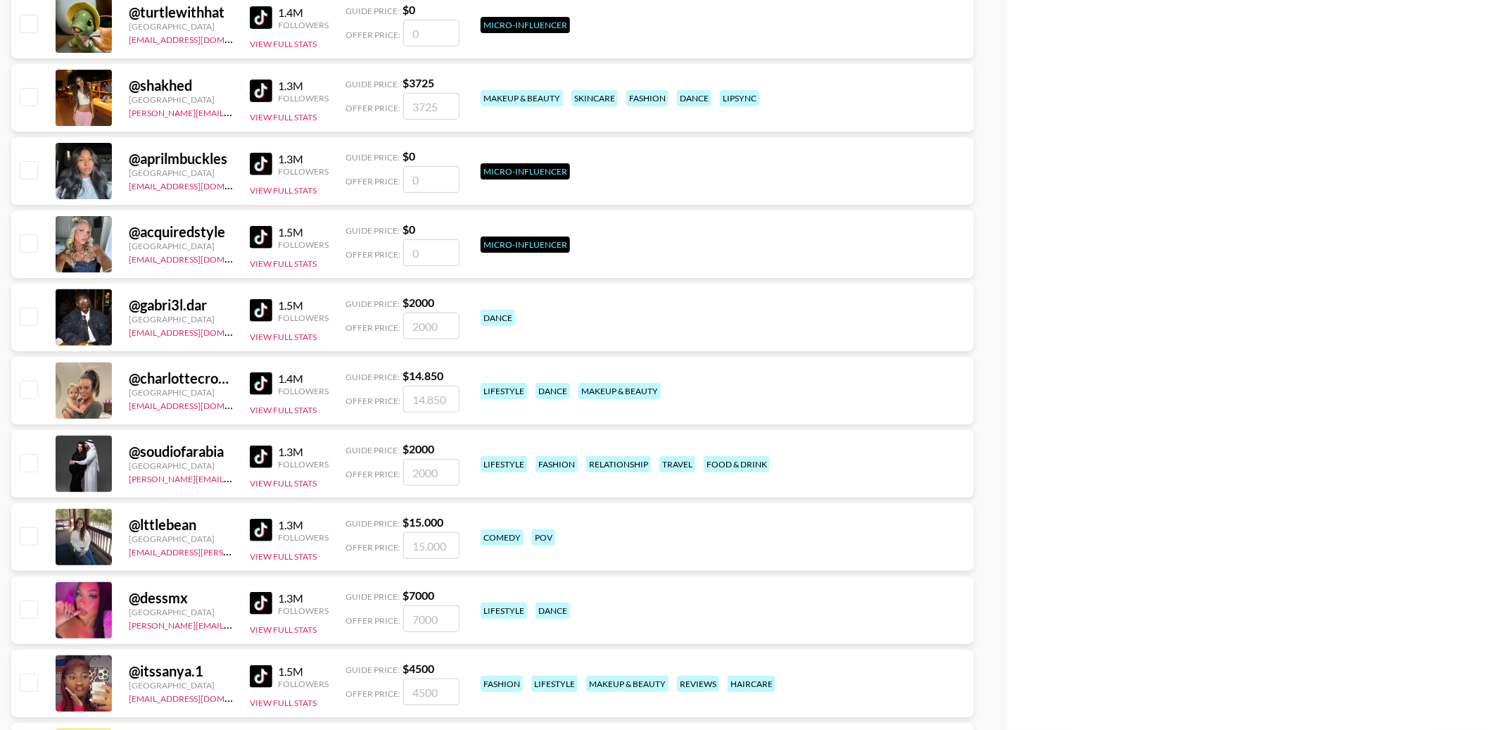
click at [330, 357] on div "@ charlottecrosby United Kingdom denver@grail-talent.com 1.4M Followers View Fu…" at bounding box center [492, 391] width 962 height 68
click at [260, 519] on img at bounding box center [261, 530] width 23 height 23
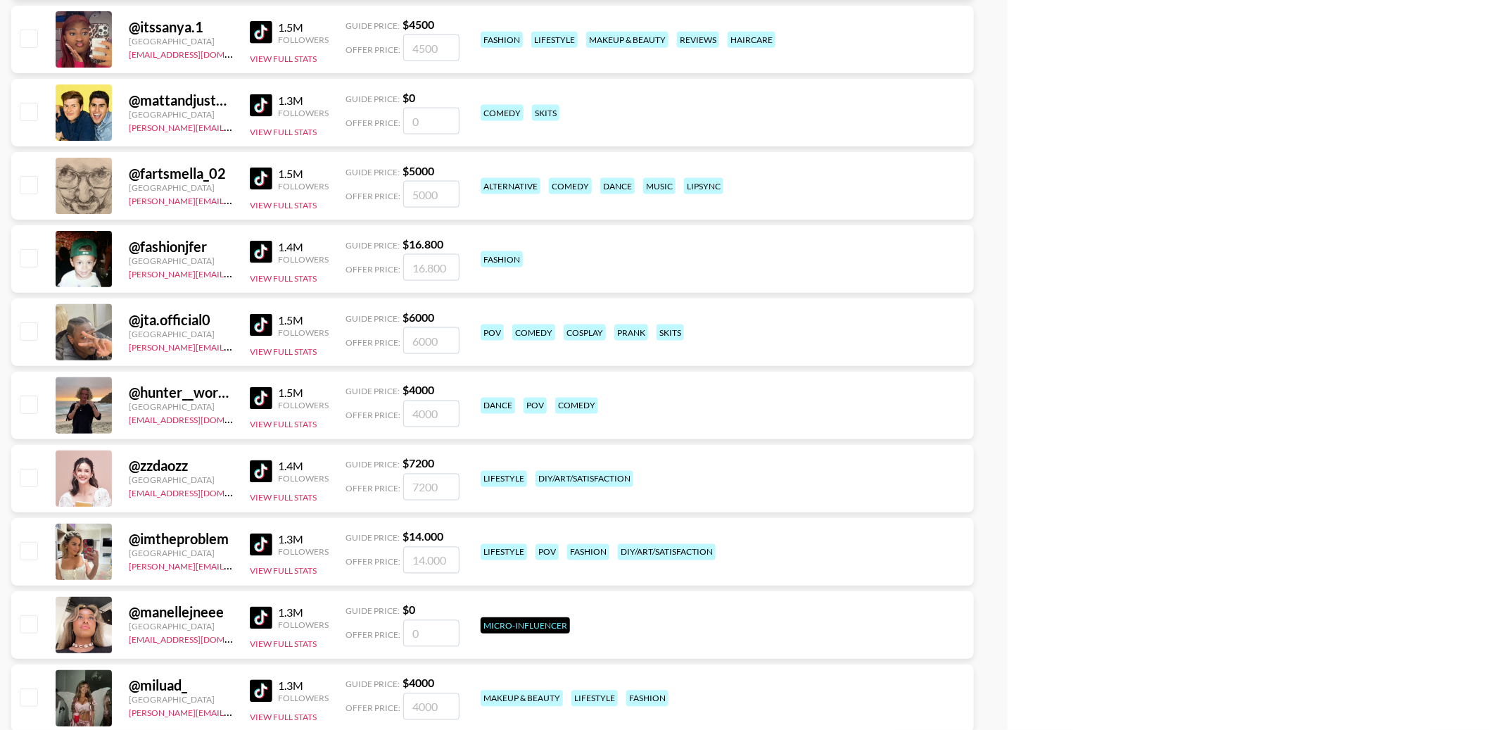
scroll to position [2990, 0]
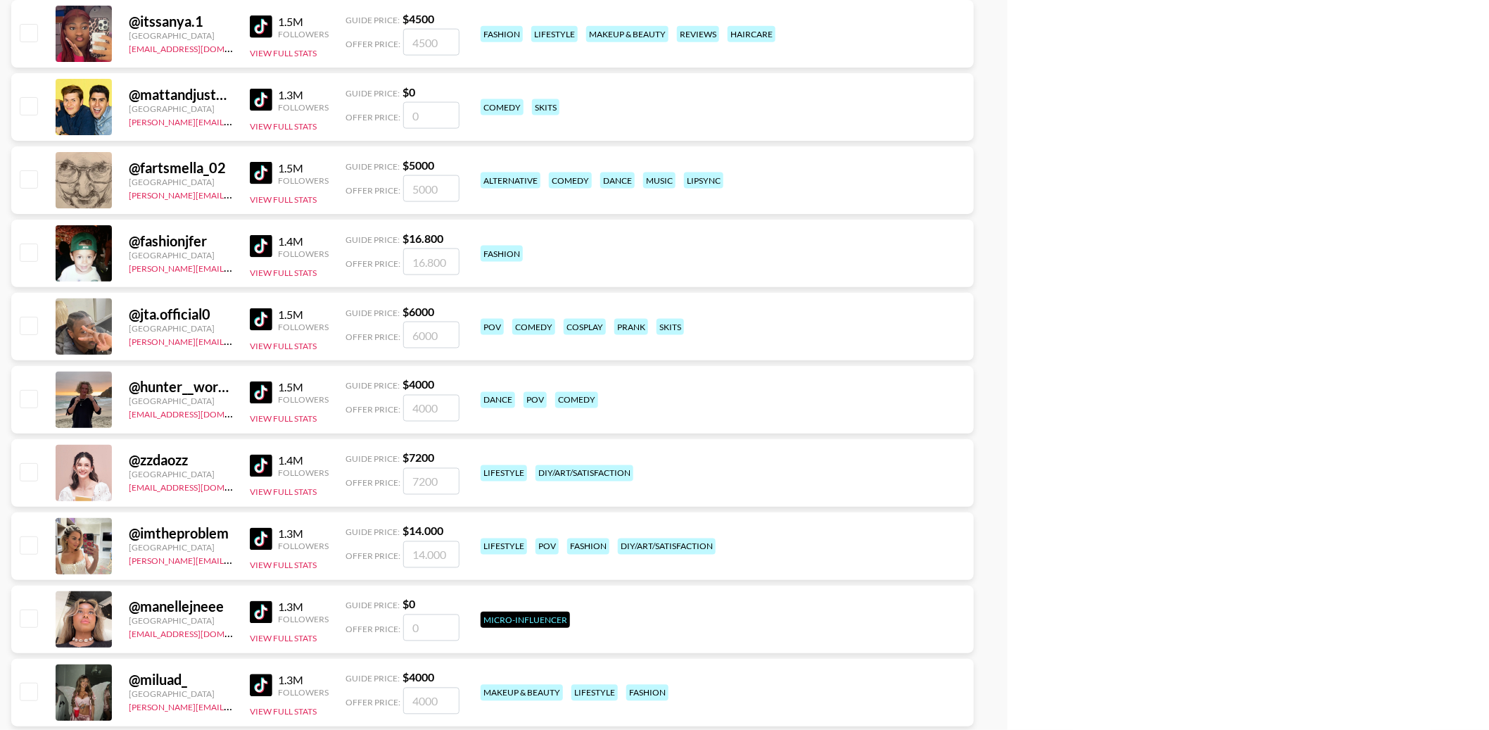
click at [259, 235] on img at bounding box center [261, 246] width 23 height 23
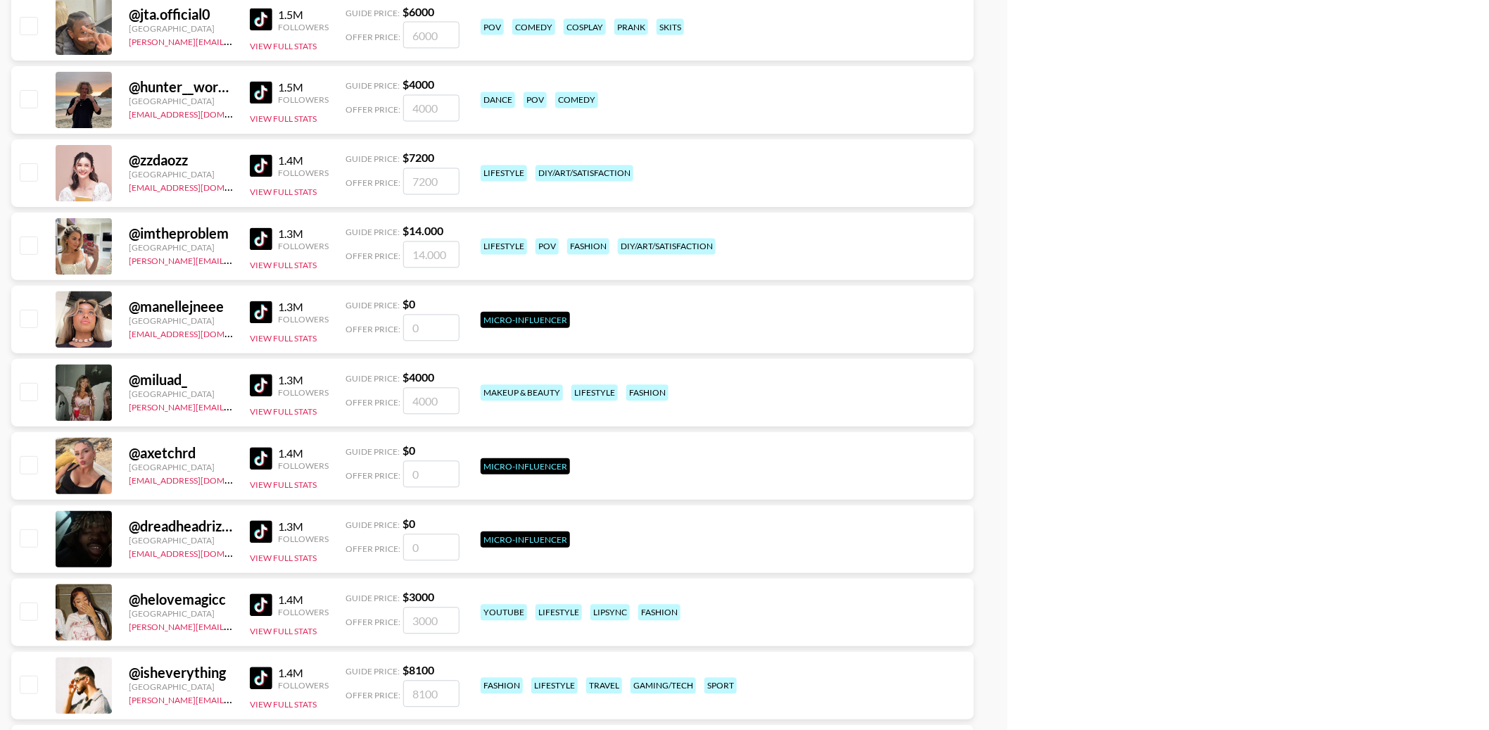
scroll to position [3293, 0]
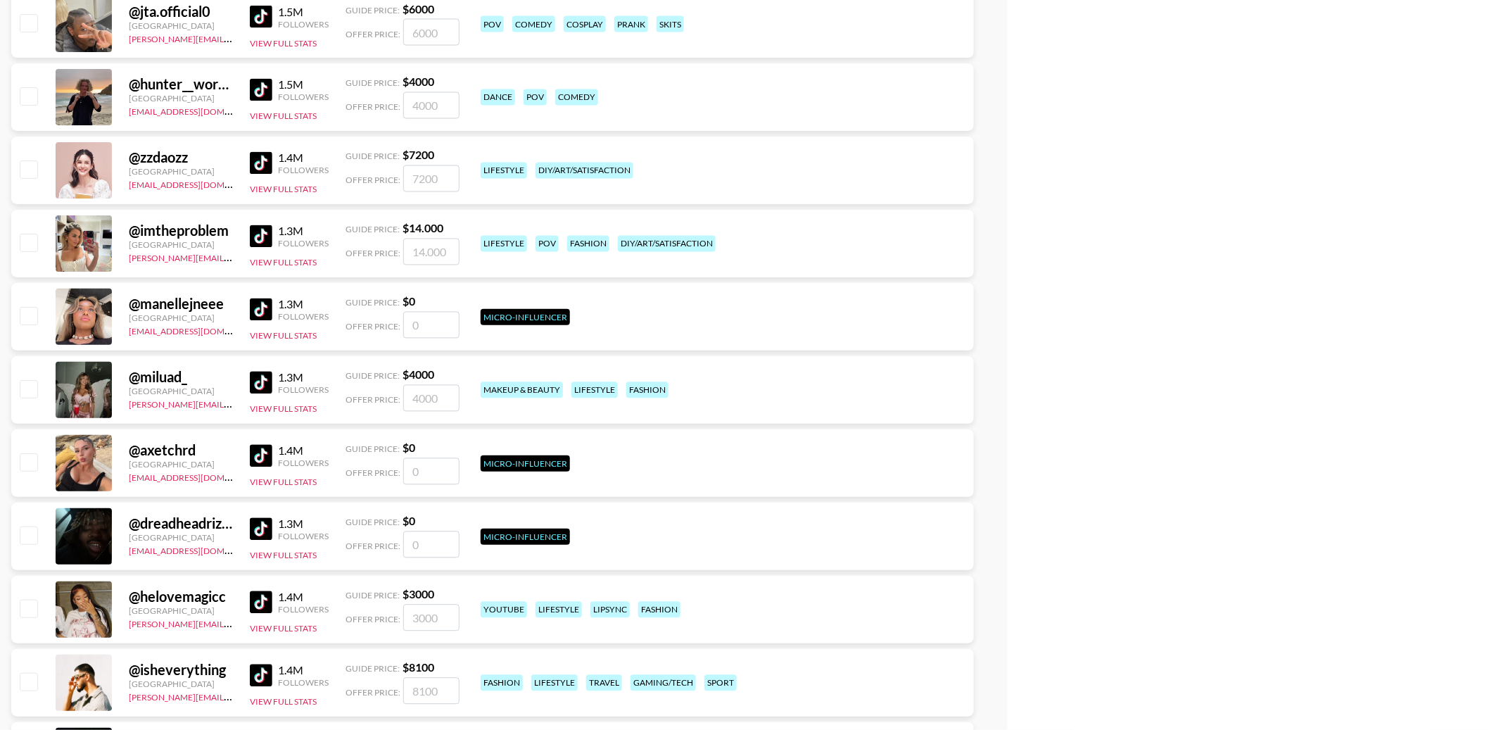
click at [264, 152] on img at bounding box center [261, 163] width 23 height 23
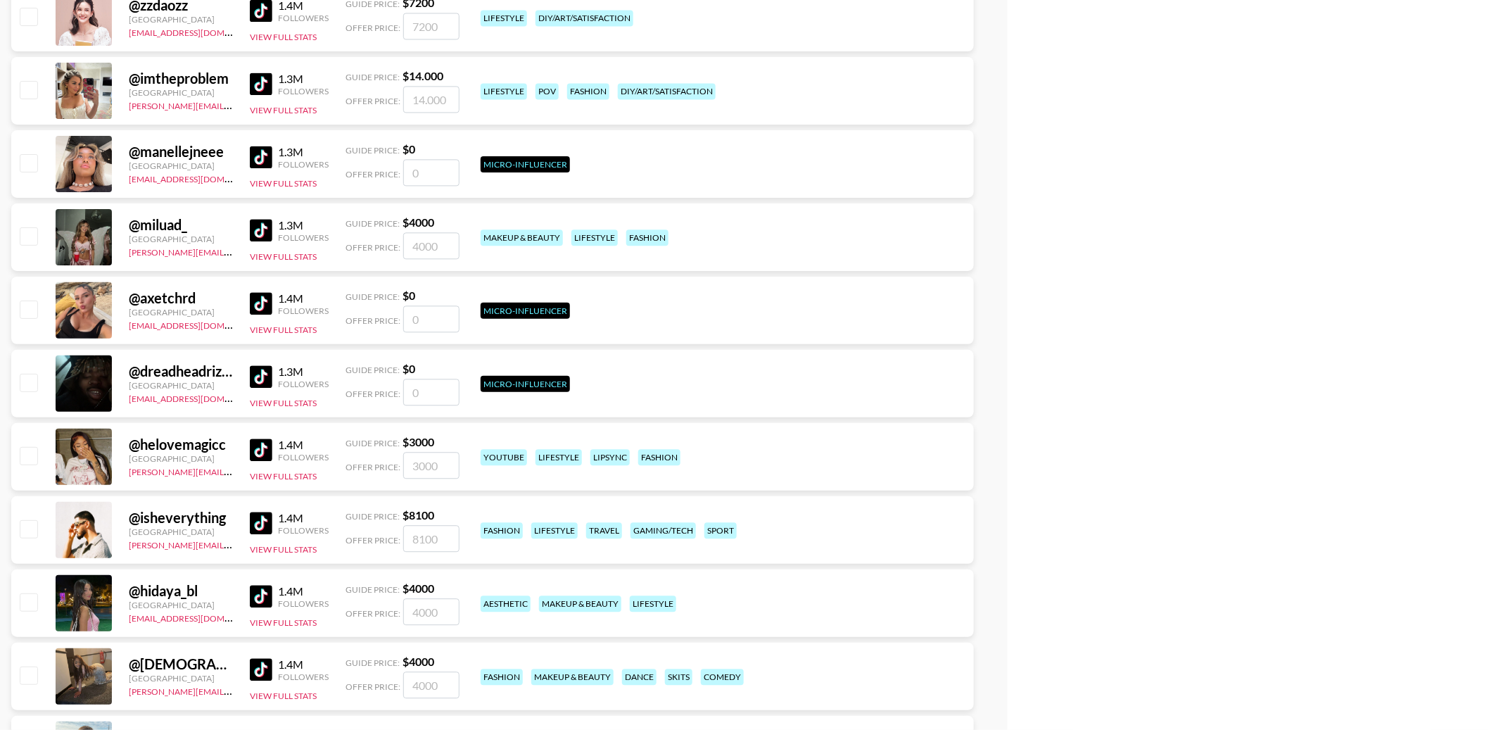
scroll to position [3449, 0]
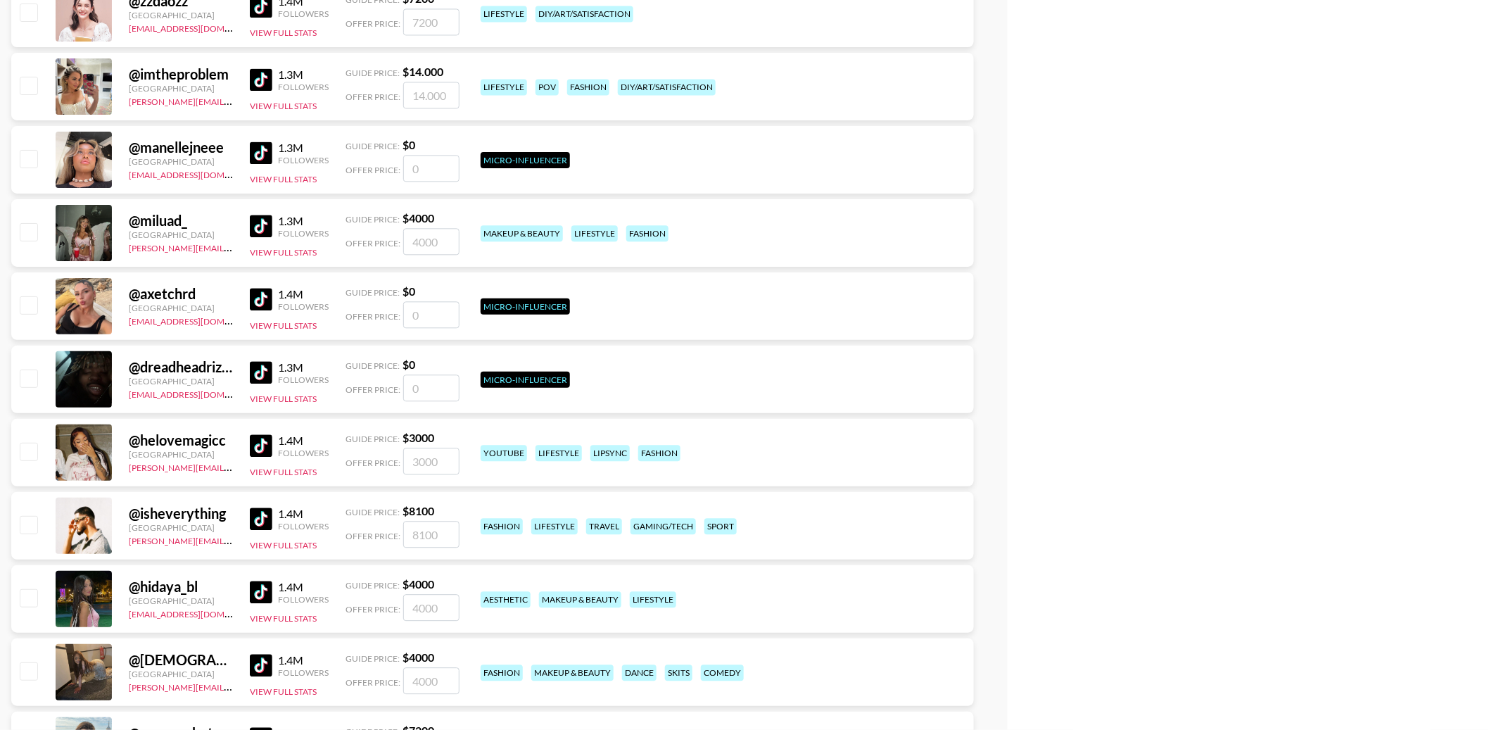
click at [262, 507] on img at bounding box center [261, 518] width 23 height 23
